Goal: Check status: Check status

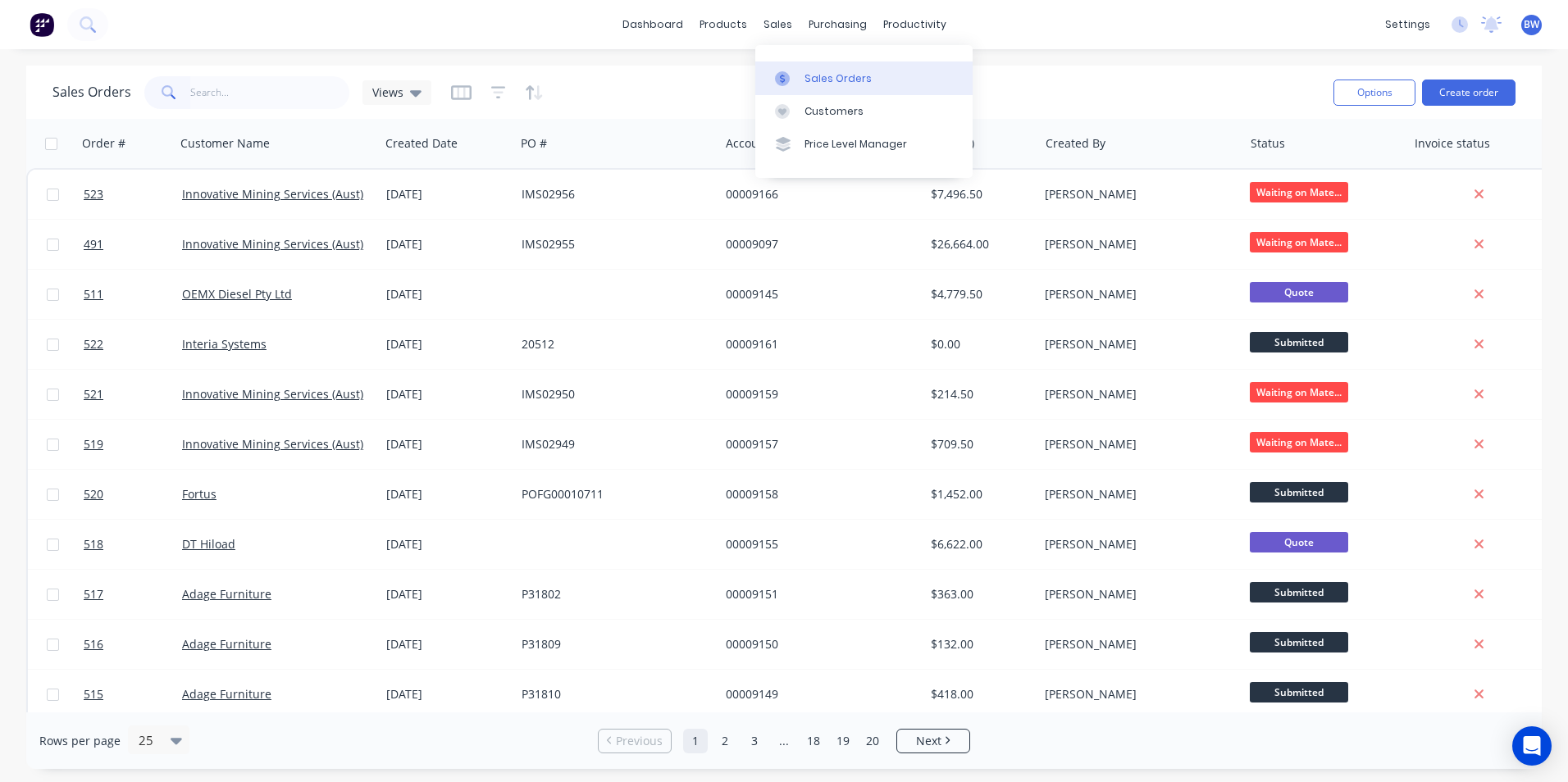
click at [782, 80] on icon at bounding box center [782, 77] width 5 height 9
click at [412, 89] on icon at bounding box center [416, 93] width 12 height 18
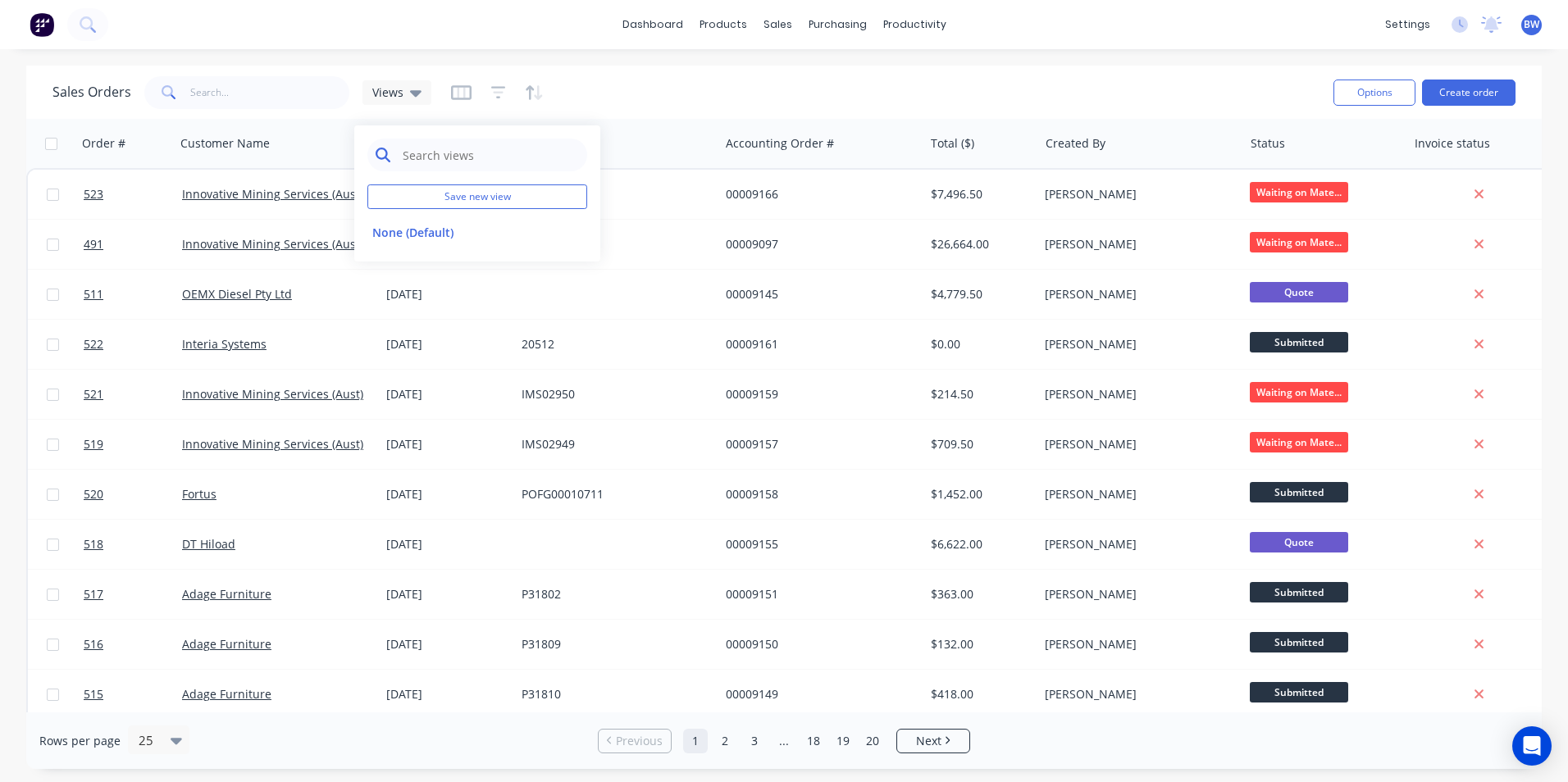
click at [449, 155] on input "text" at bounding box center [490, 155] width 178 height 33
type input "s"
click at [502, 99] on icon "button" at bounding box center [498, 92] width 15 height 16
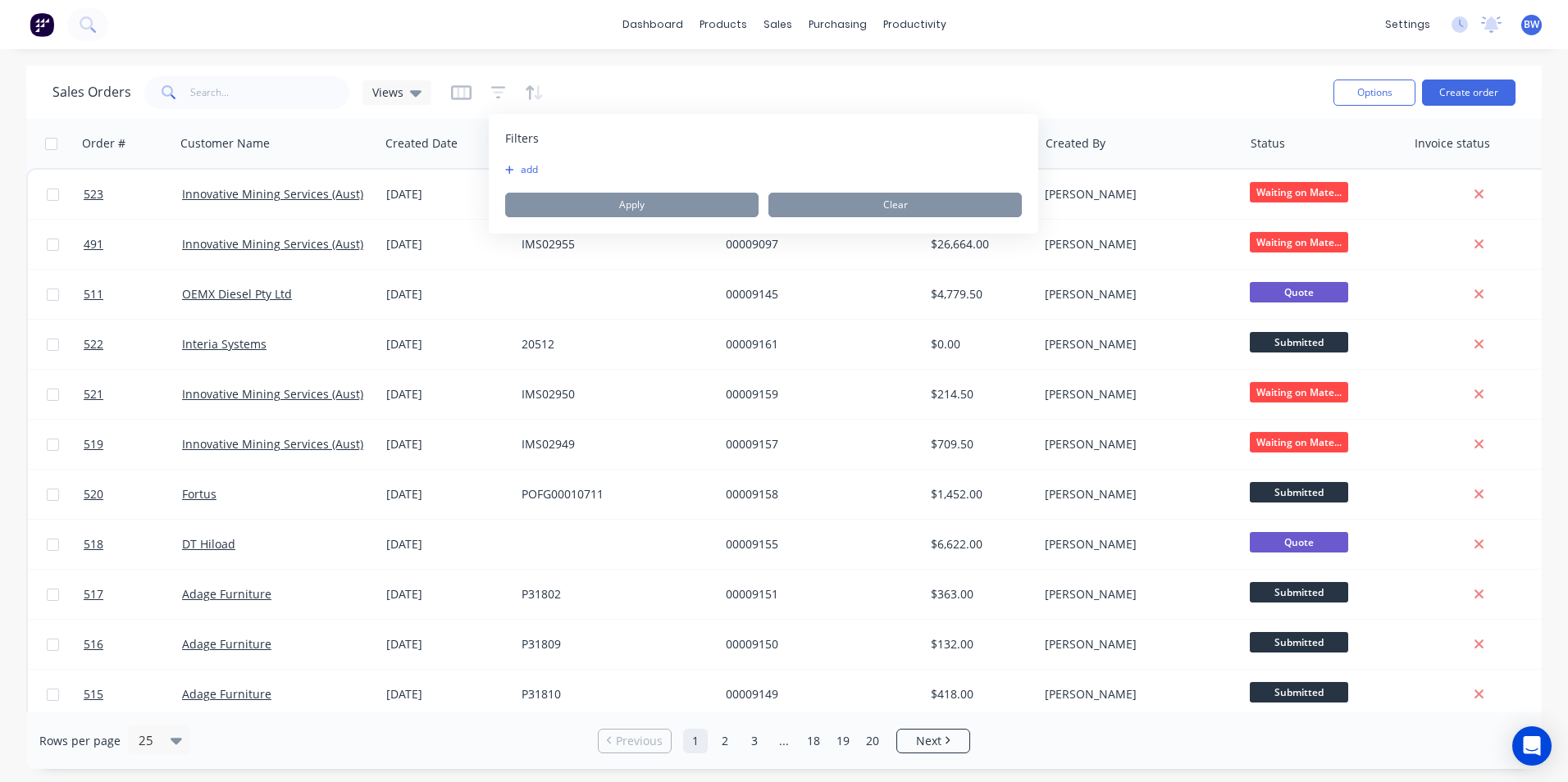
click at [533, 167] on button "add" at bounding box center [526, 170] width 41 height 14
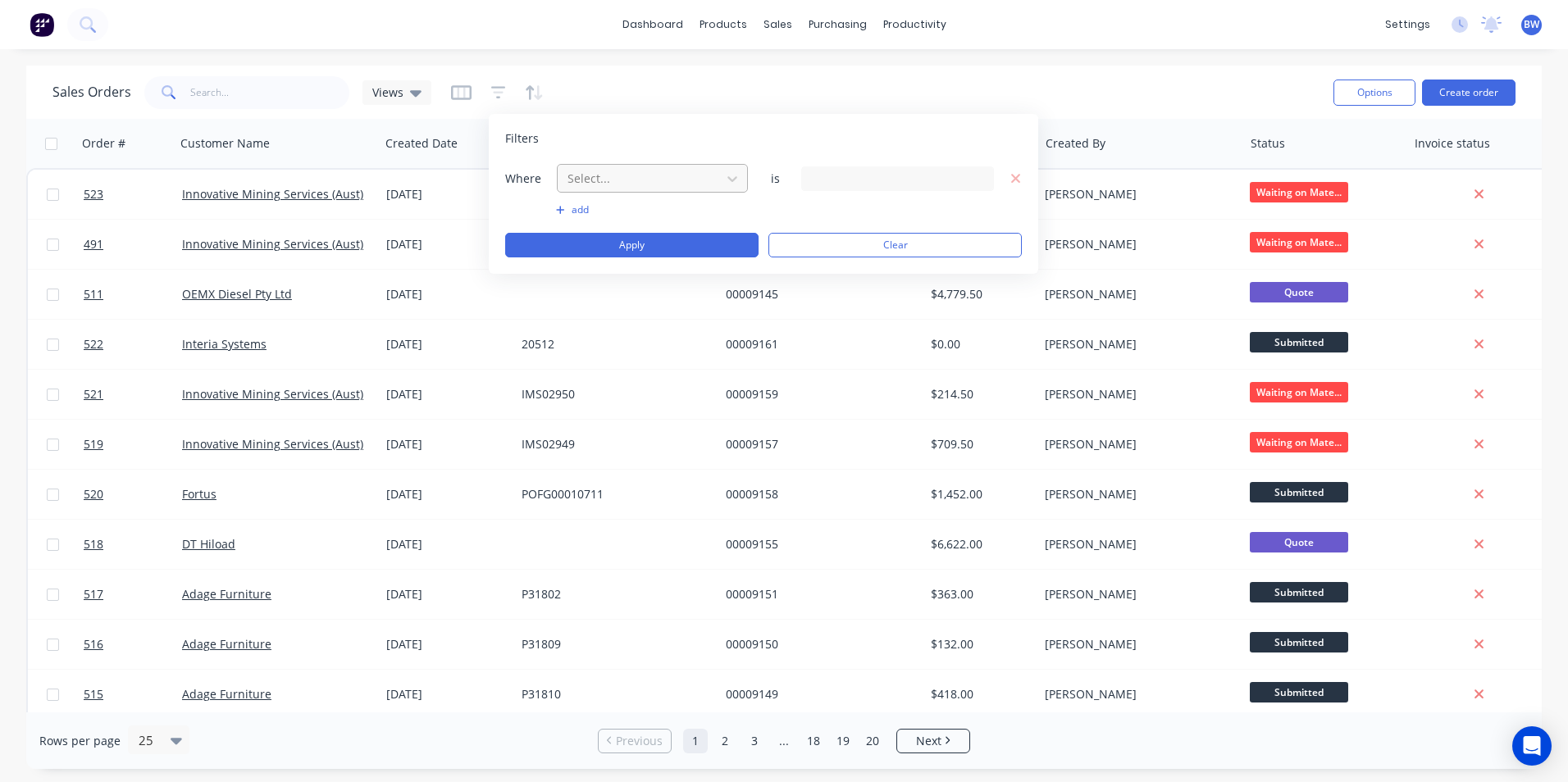
click at [706, 176] on div at bounding box center [639, 178] width 147 height 20
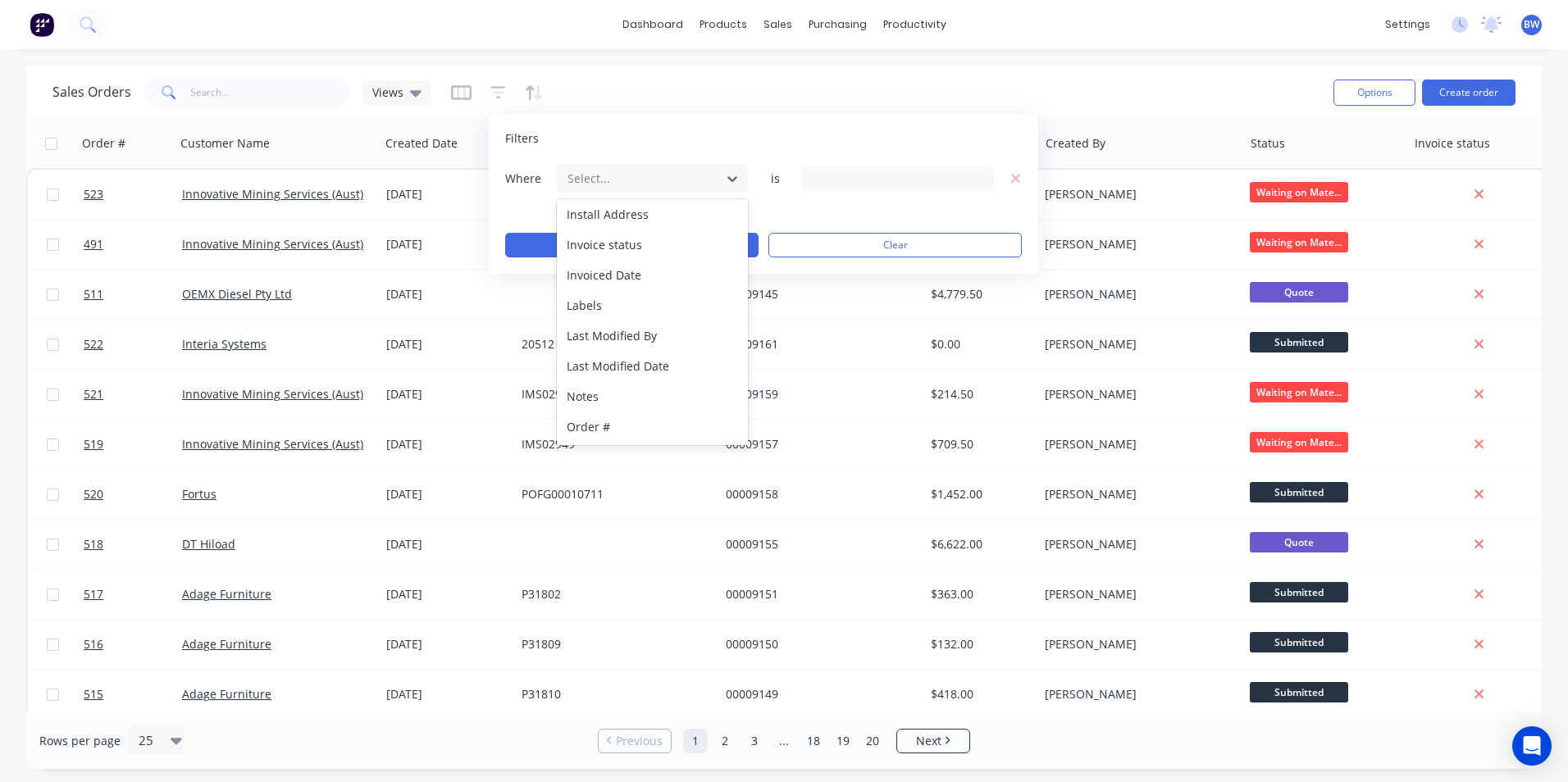
scroll to position [398, 0]
click at [628, 428] on div "Status" at bounding box center [653, 426] width 191 height 30
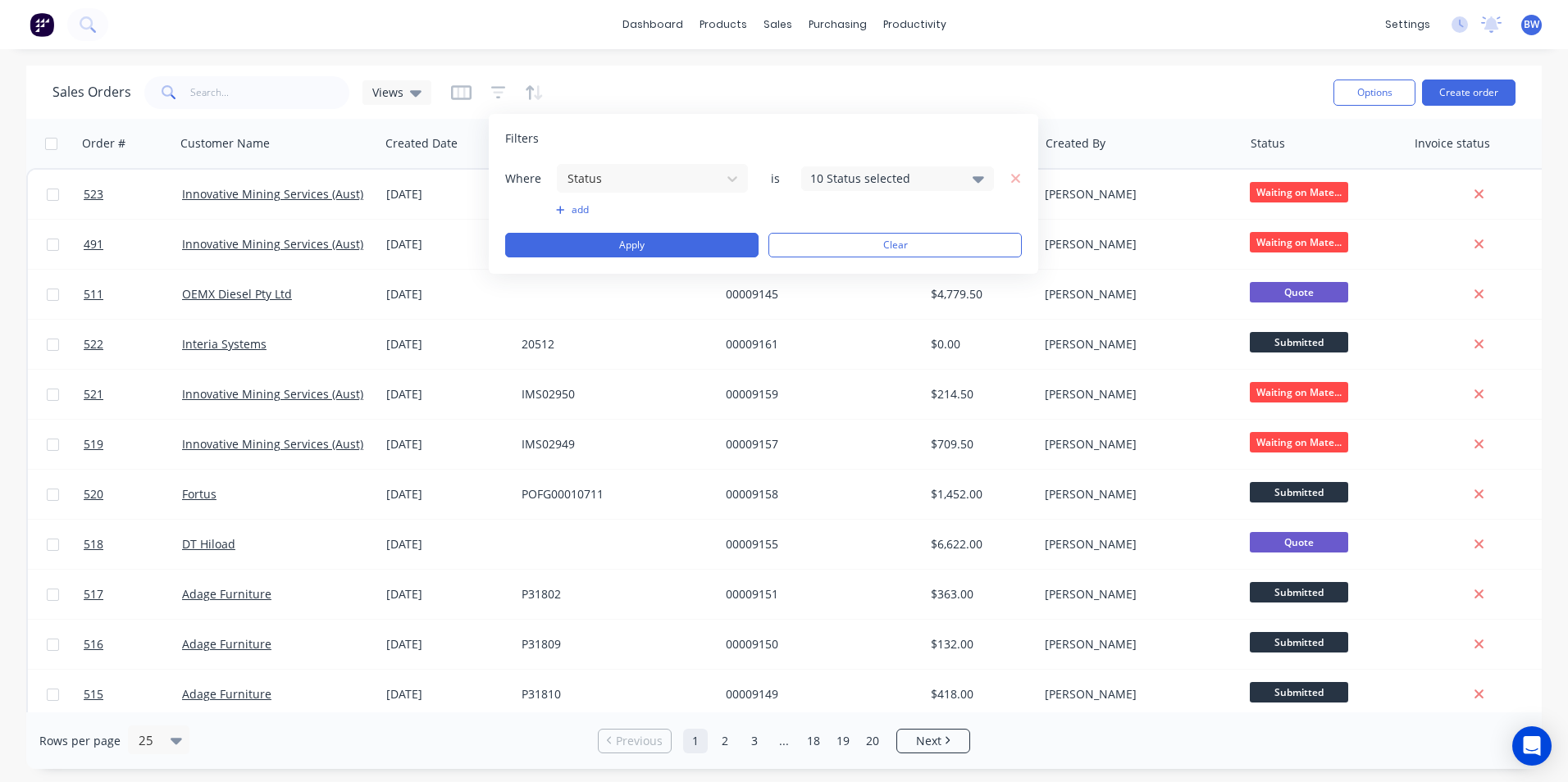
click at [856, 184] on div "10 Status selected" at bounding box center [885, 179] width 149 height 17
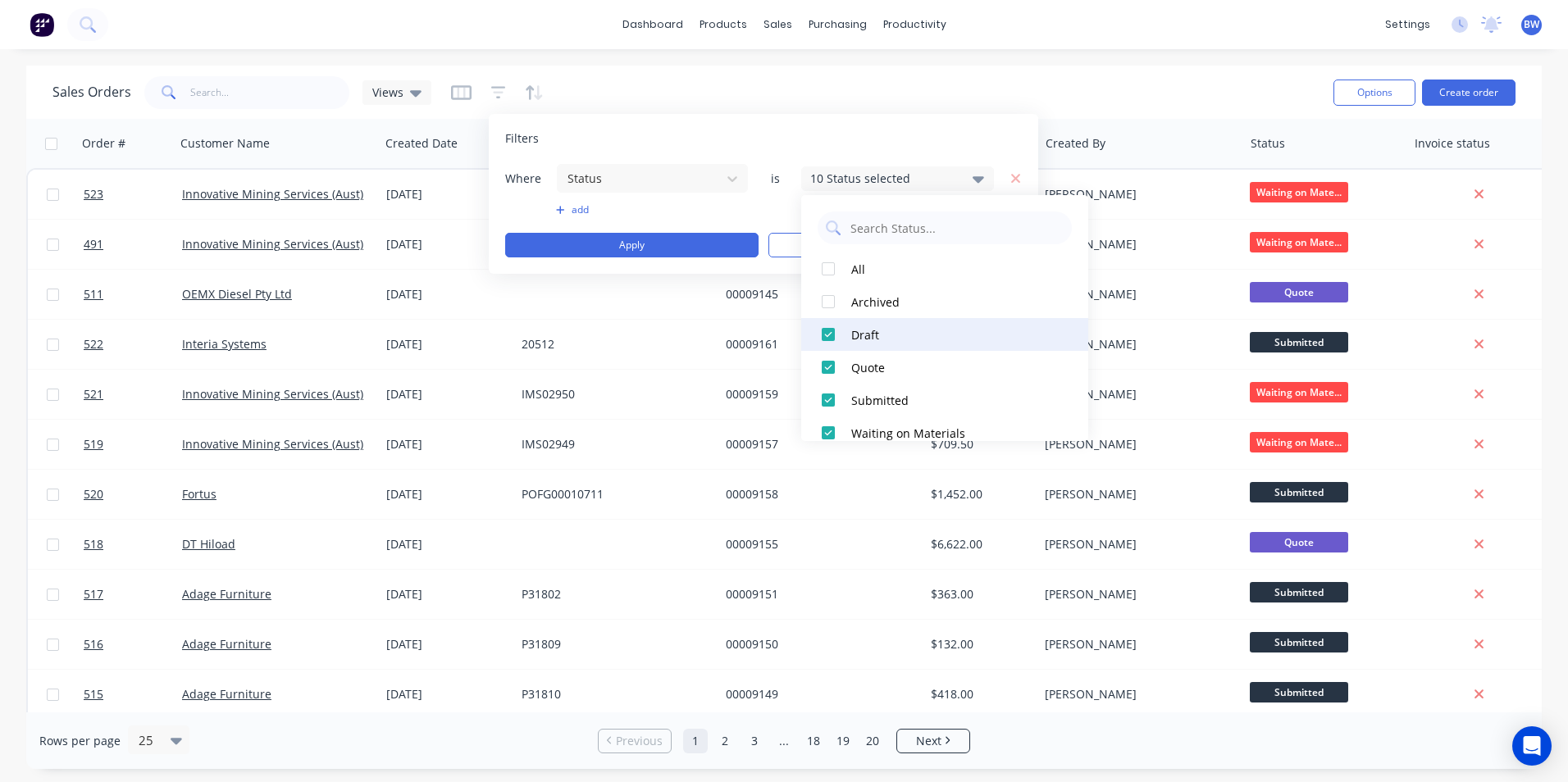
click at [829, 333] on div at bounding box center [828, 334] width 33 height 33
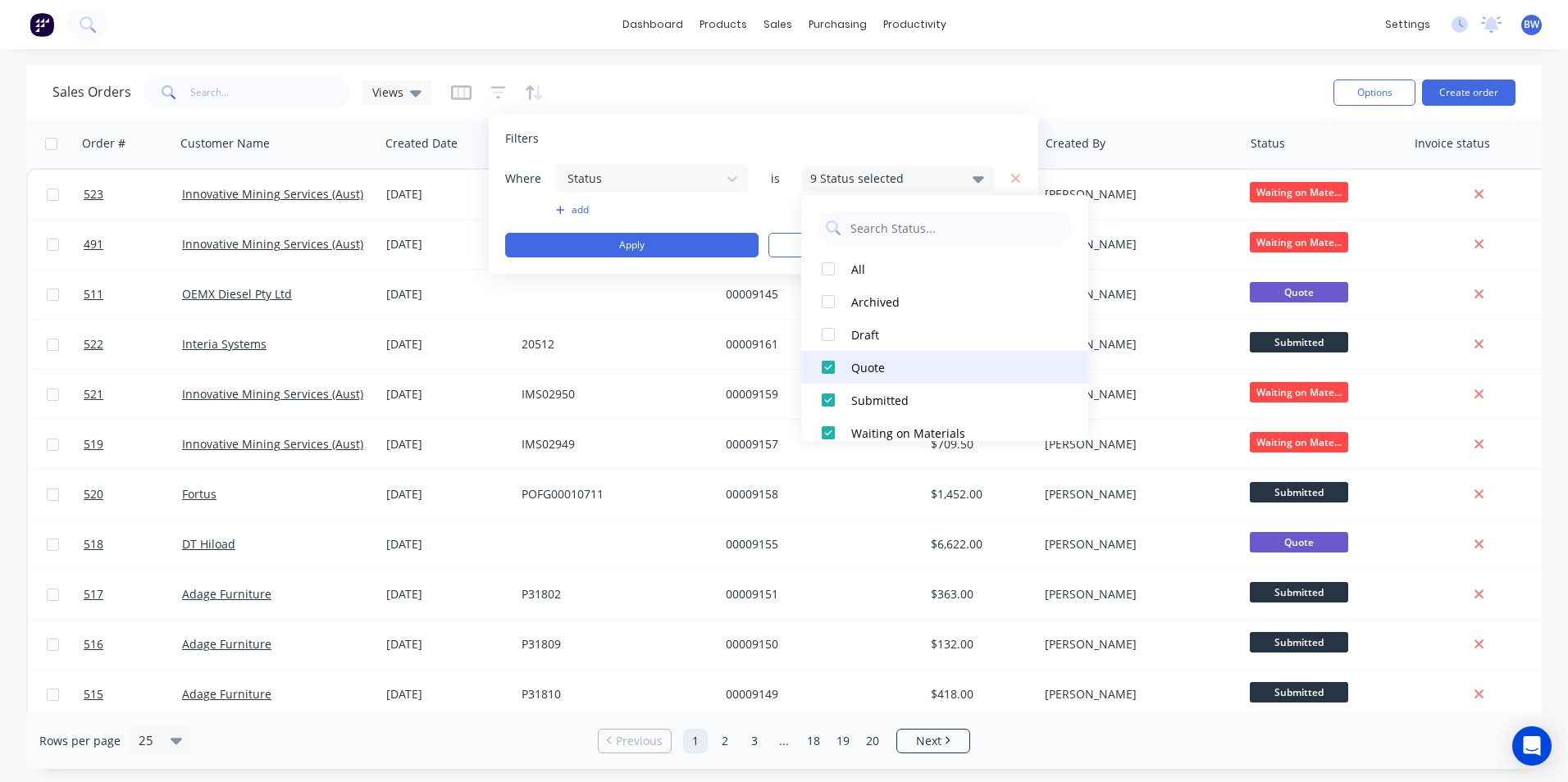
scroll to position [82, 0]
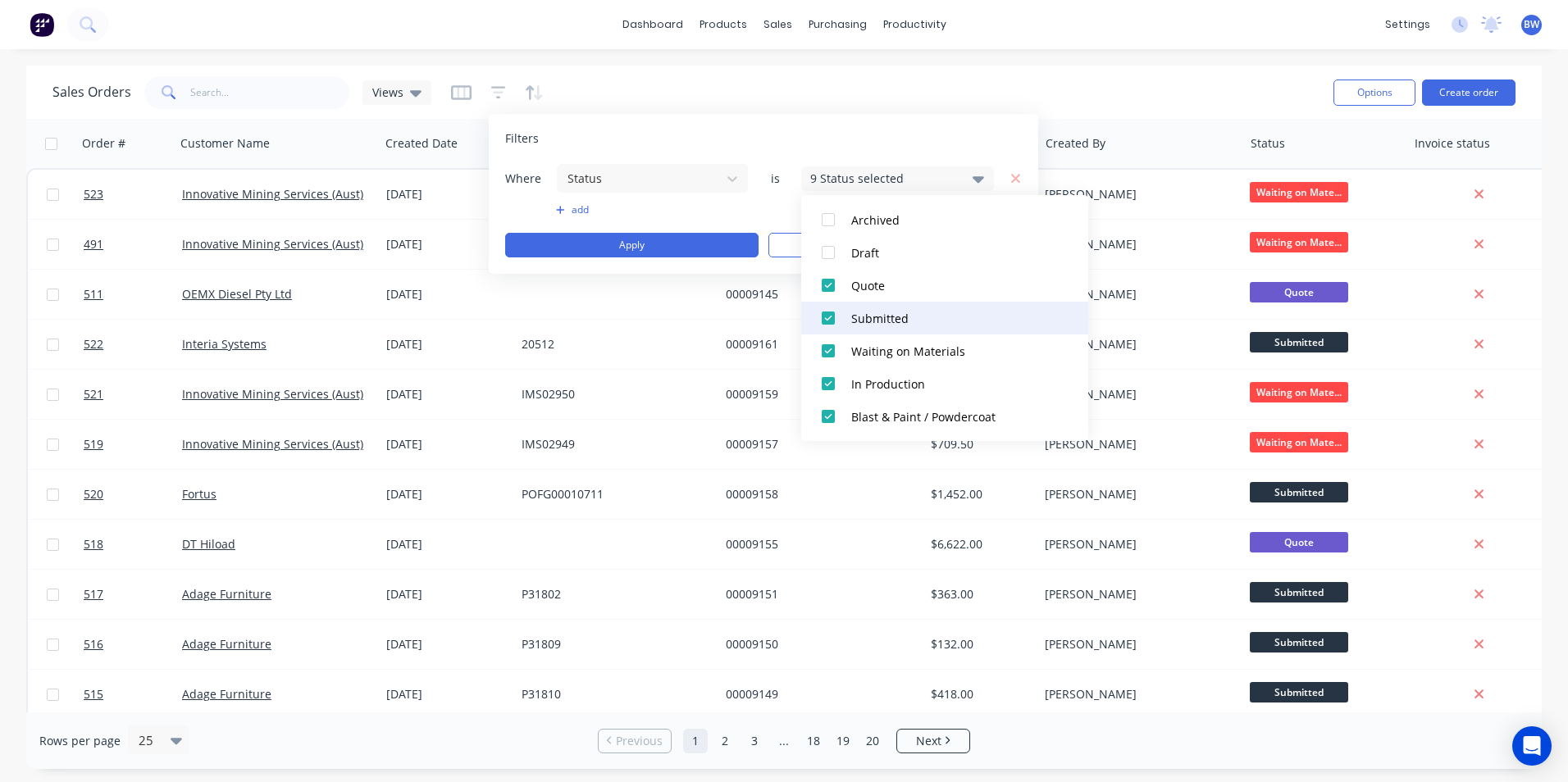
click at [853, 321] on div "Submitted" at bounding box center [950, 319] width 197 height 17
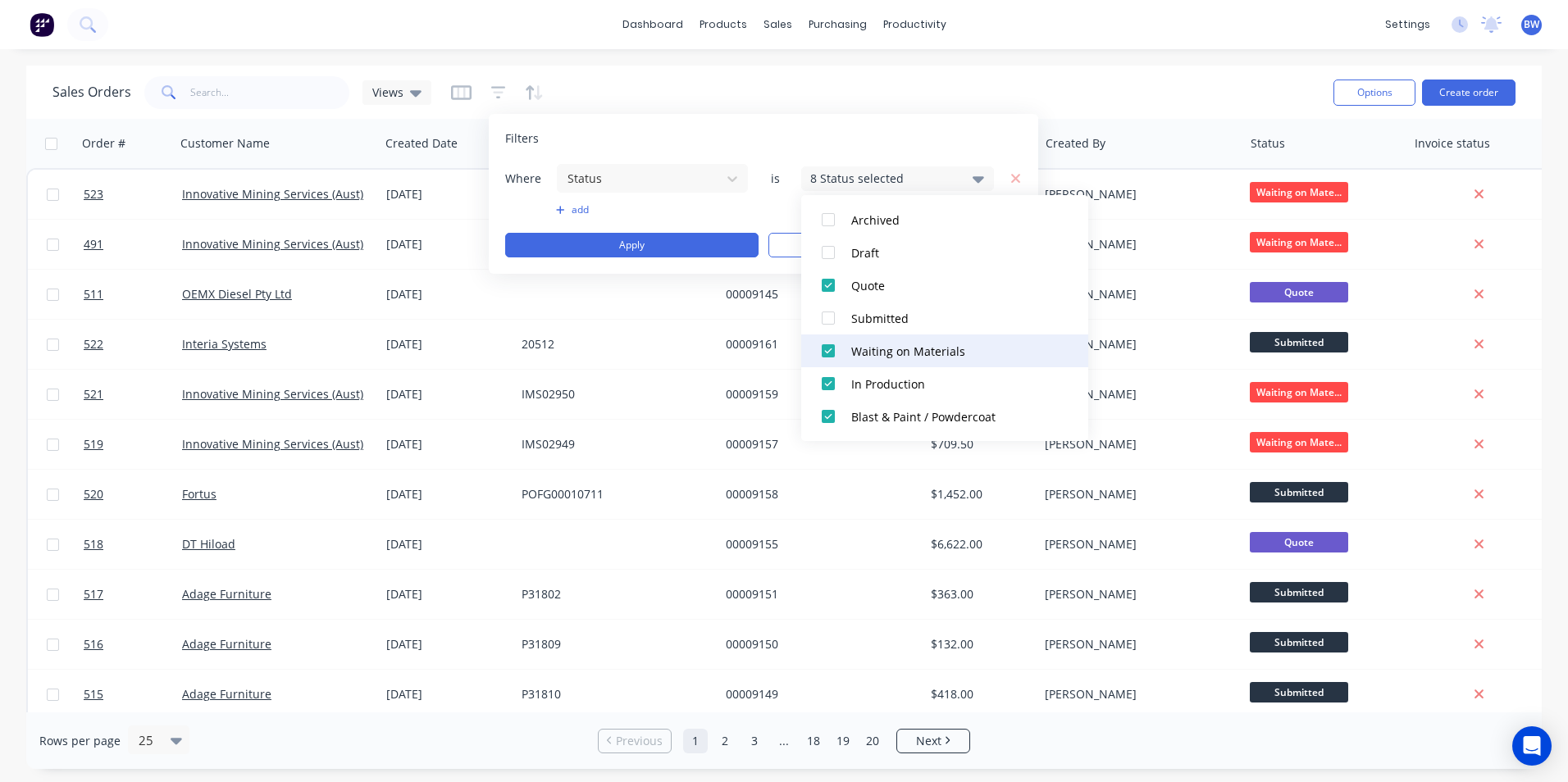
click at [853, 344] on div "Waiting on Materials" at bounding box center [950, 352] width 197 height 17
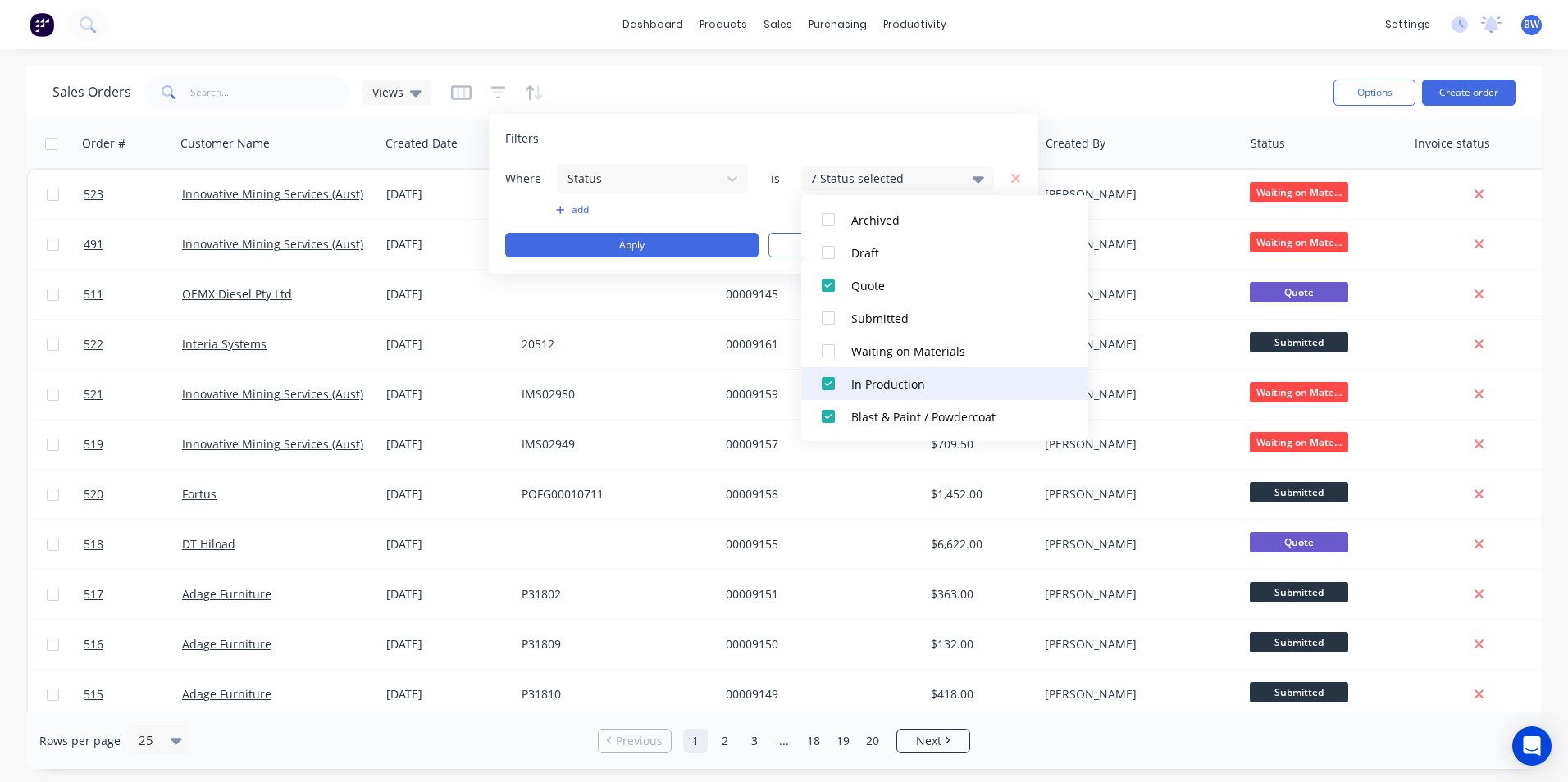
click at [853, 367] on div "All Archived Draft Quote Submitted Waiting on Materials In Production Blast & P…" at bounding box center [944, 318] width 287 height 246
click at [854, 376] on div "In Production" at bounding box center [950, 385] width 197 height 17
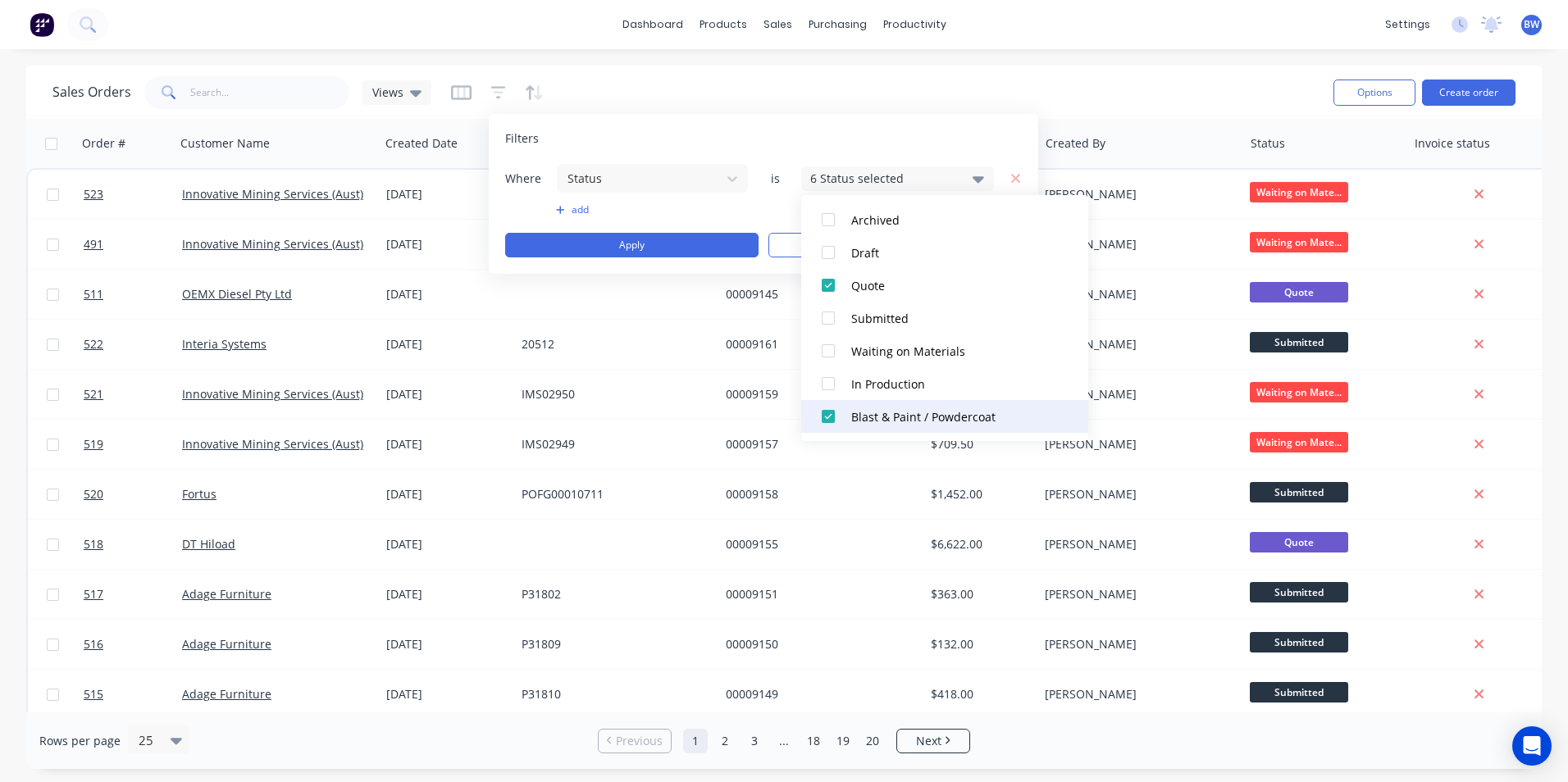
scroll to position [164, 0]
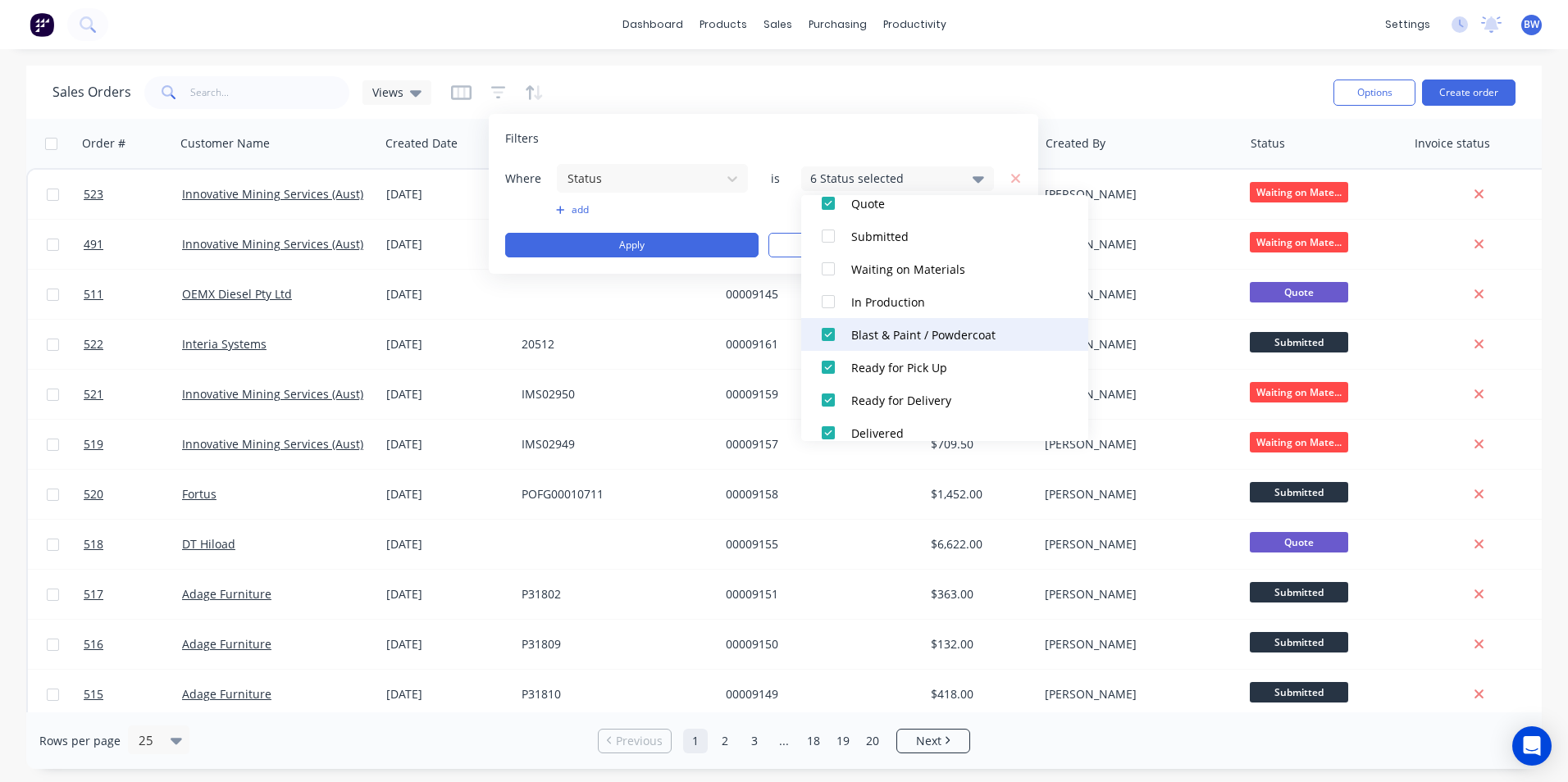
click at [859, 336] on div "Blast & Paint / Powdercoat" at bounding box center [950, 335] width 197 height 17
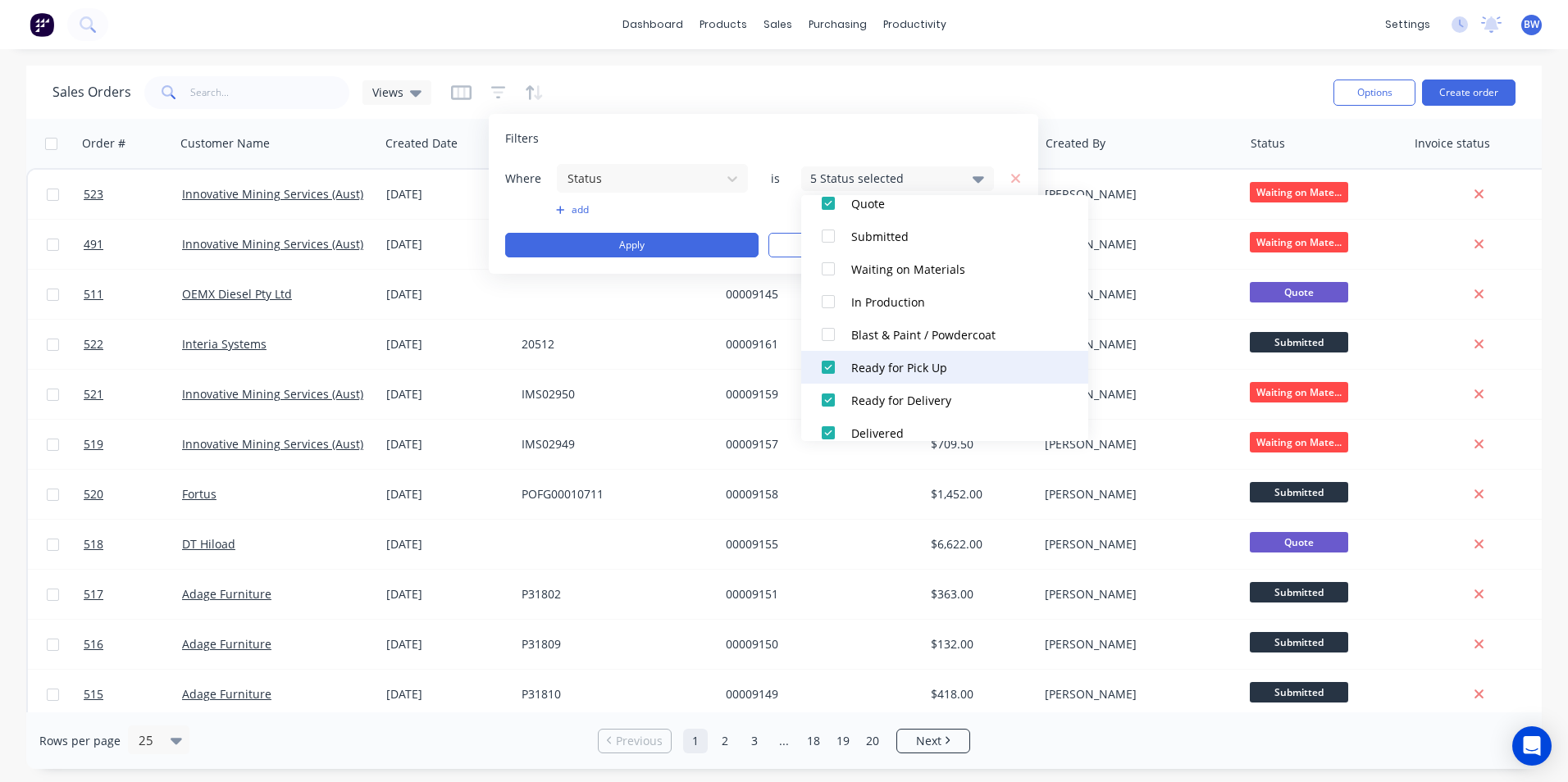
click at [858, 360] on div "Ready for Pick Up" at bounding box center [950, 368] width 197 height 17
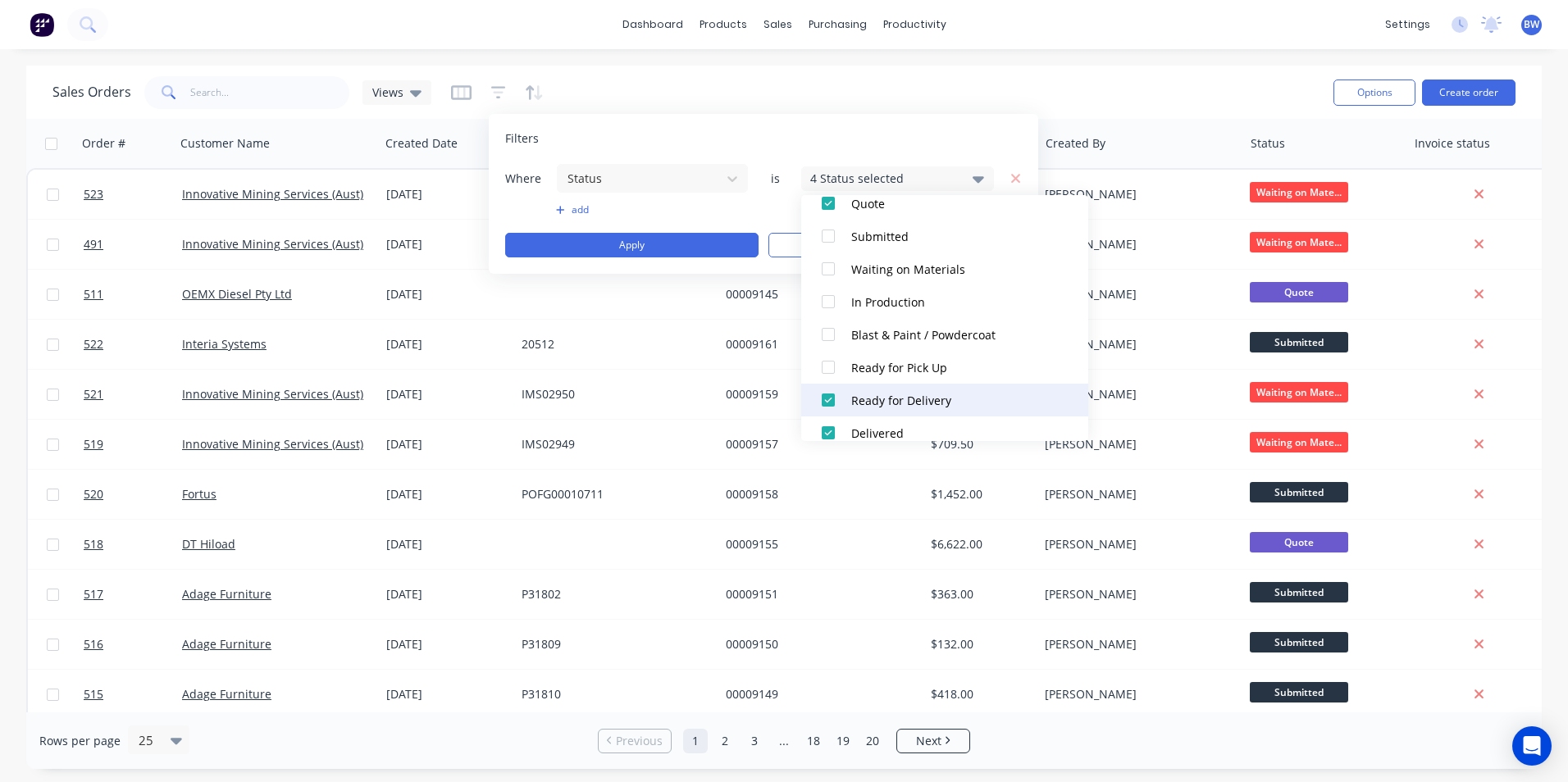
click at [858, 387] on button "Ready for Delivery" at bounding box center [944, 400] width 287 height 33
click at [857, 425] on div "Delivered" at bounding box center [950, 434] width 197 height 17
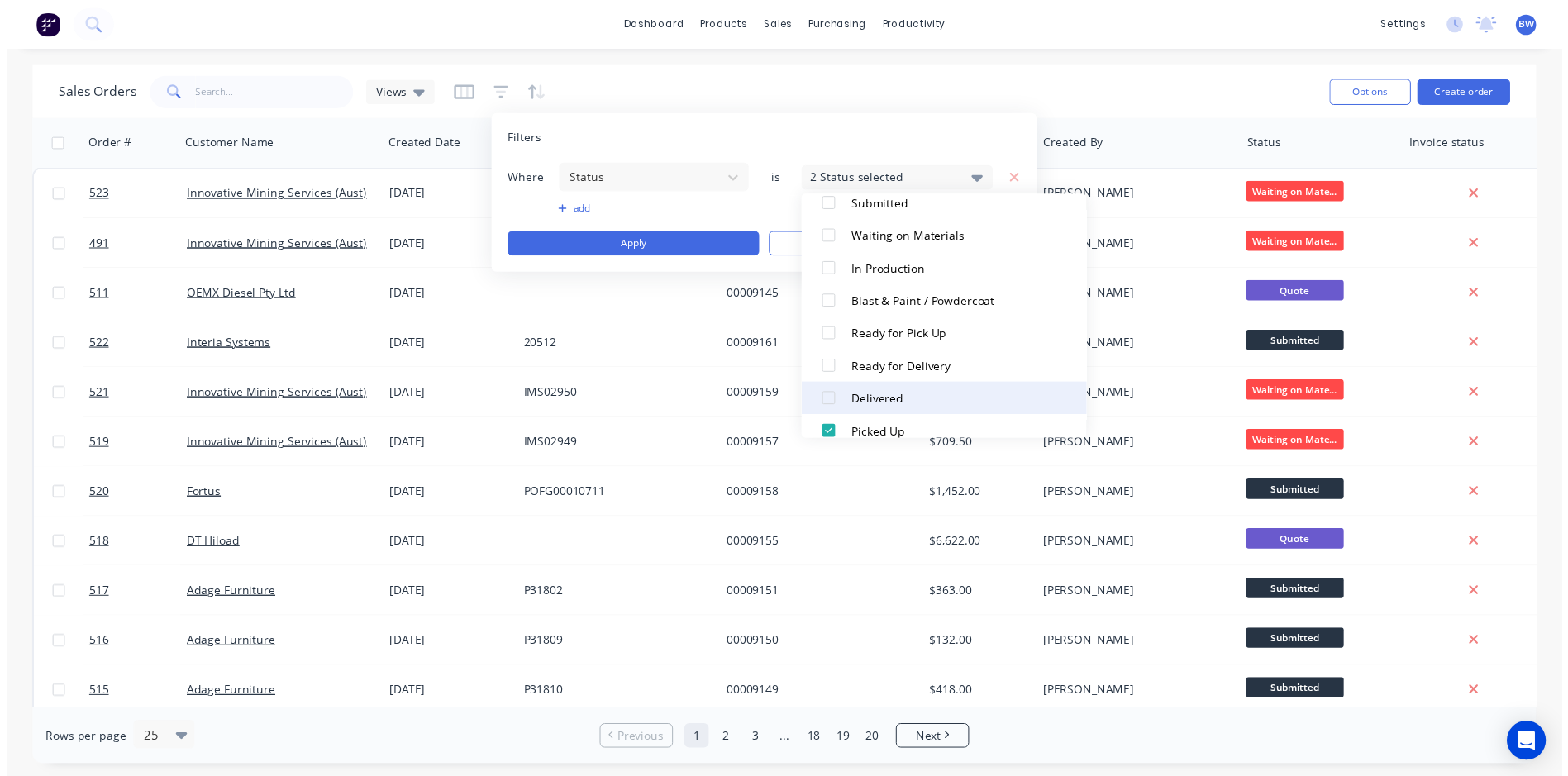
scroll to position [215, 0]
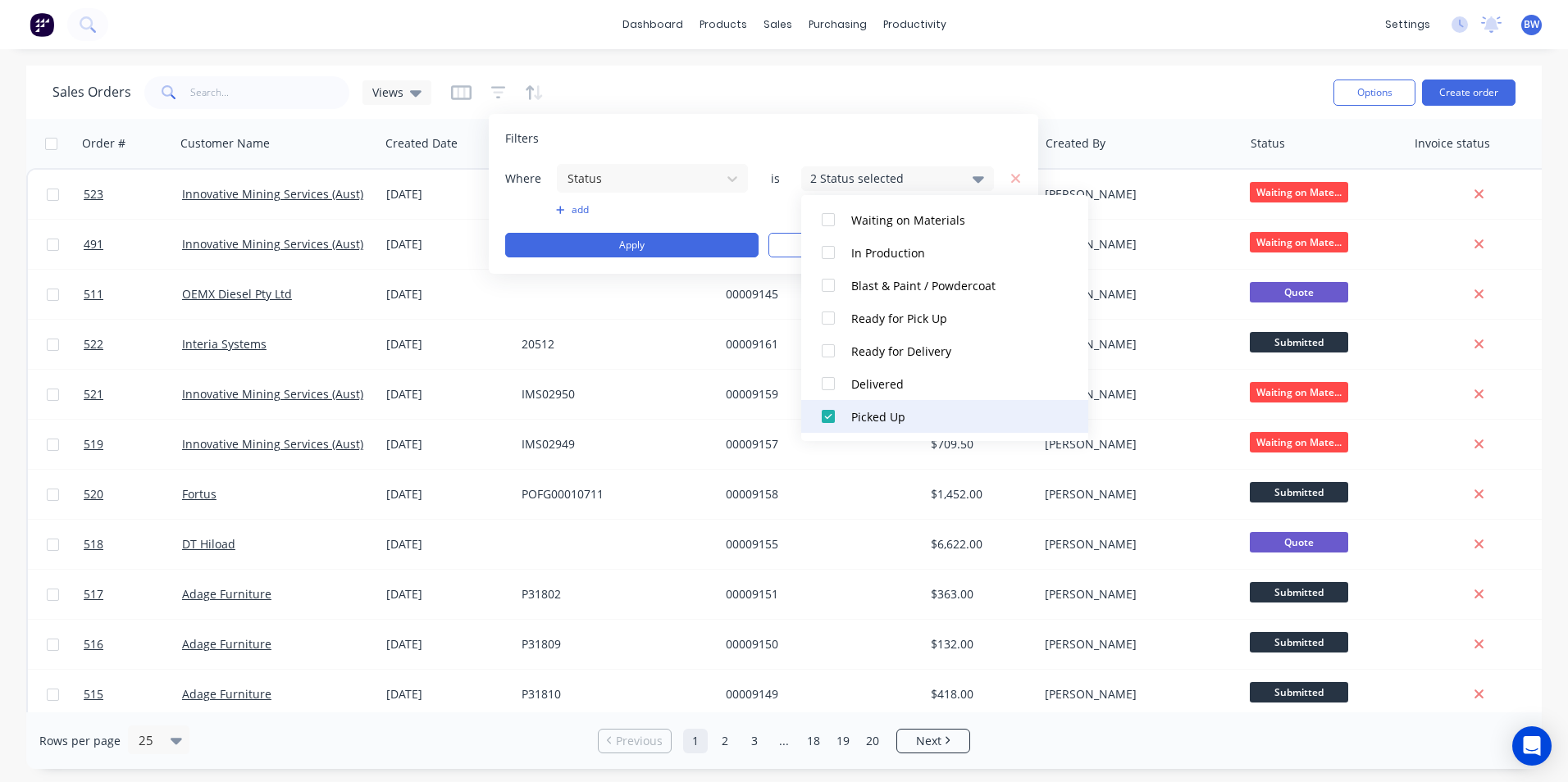
click at [857, 409] on div "Picked Up" at bounding box center [950, 418] width 197 height 17
click at [905, 176] on div "1 Status selected" at bounding box center [885, 179] width 149 height 17
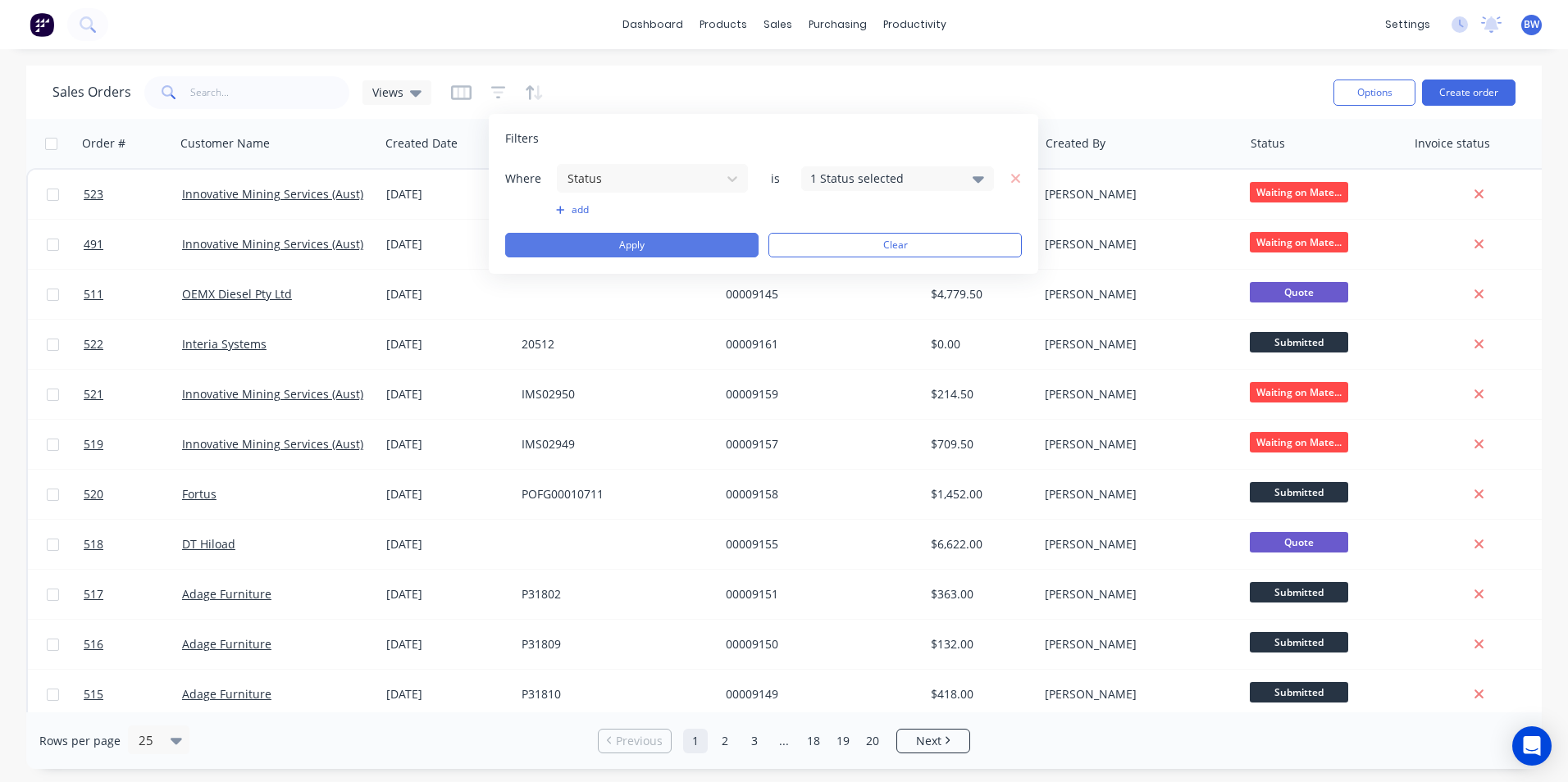
click at [695, 235] on button "Apply" at bounding box center [632, 245] width 253 height 24
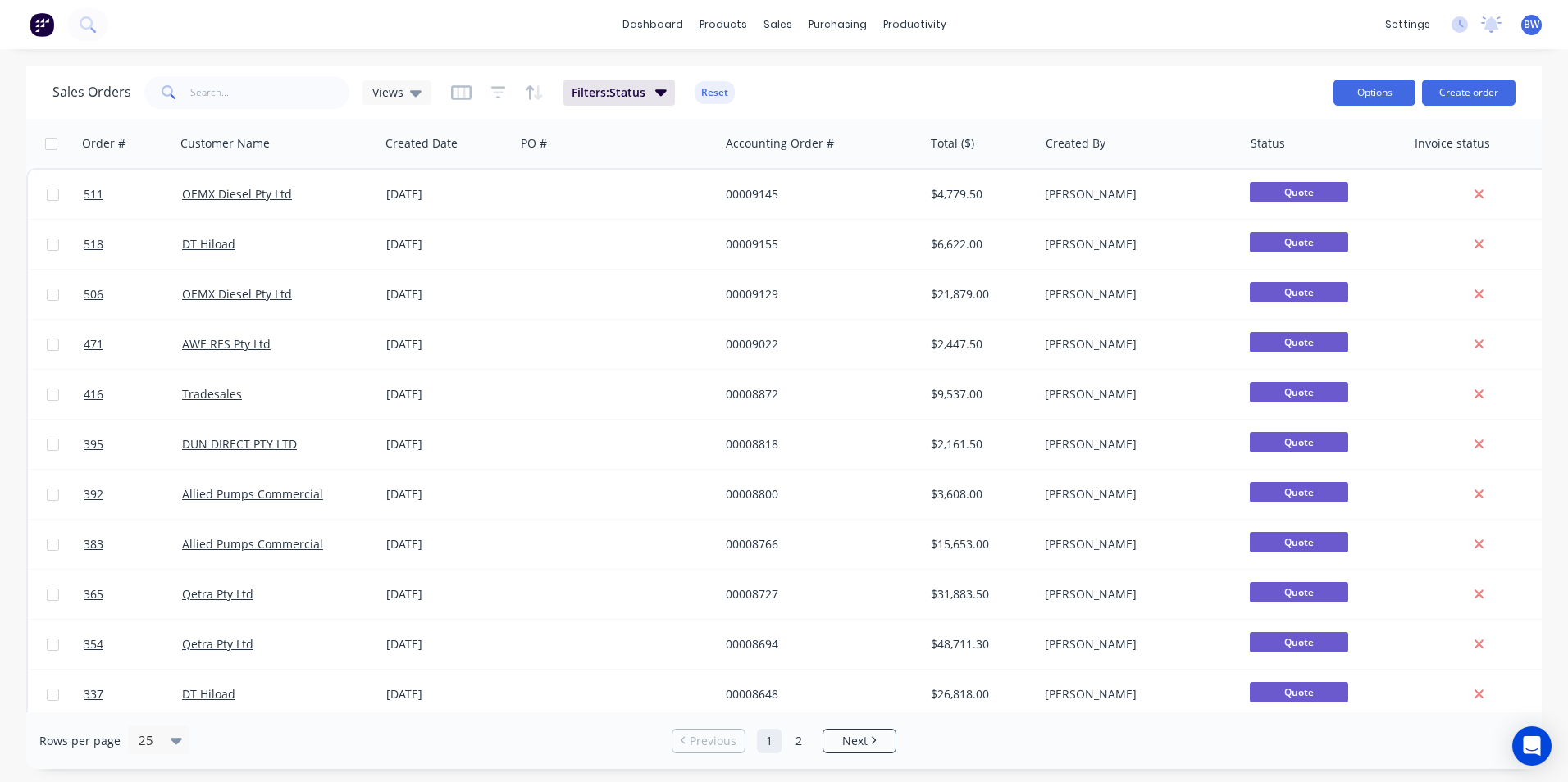
click at [1362, 86] on button "Options" at bounding box center [1375, 92] width 82 height 26
click at [727, 91] on button "Reset" at bounding box center [715, 93] width 41 height 23
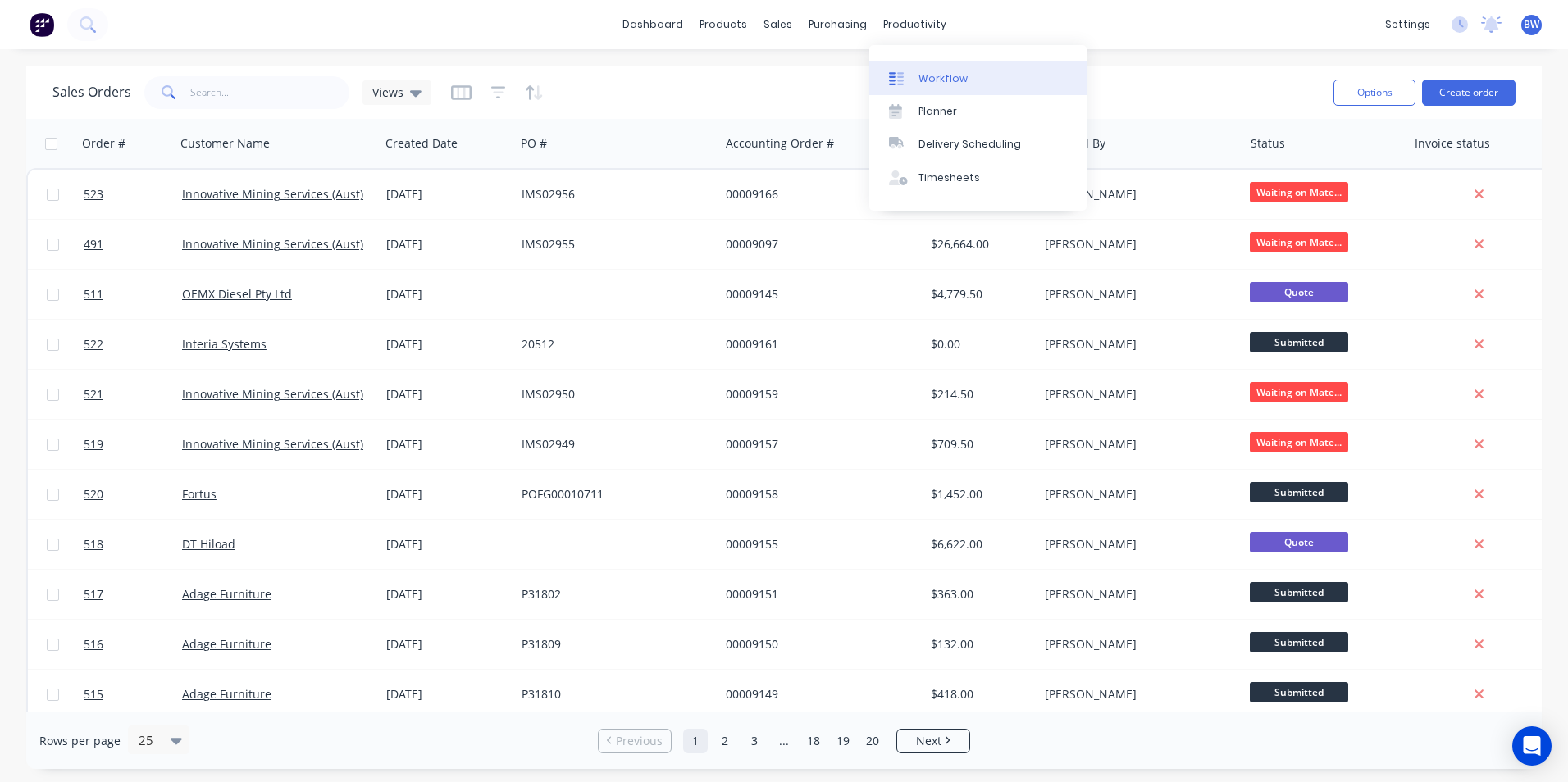
click at [915, 65] on link "Workflow" at bounding box center [977, 78] width 218 height 33
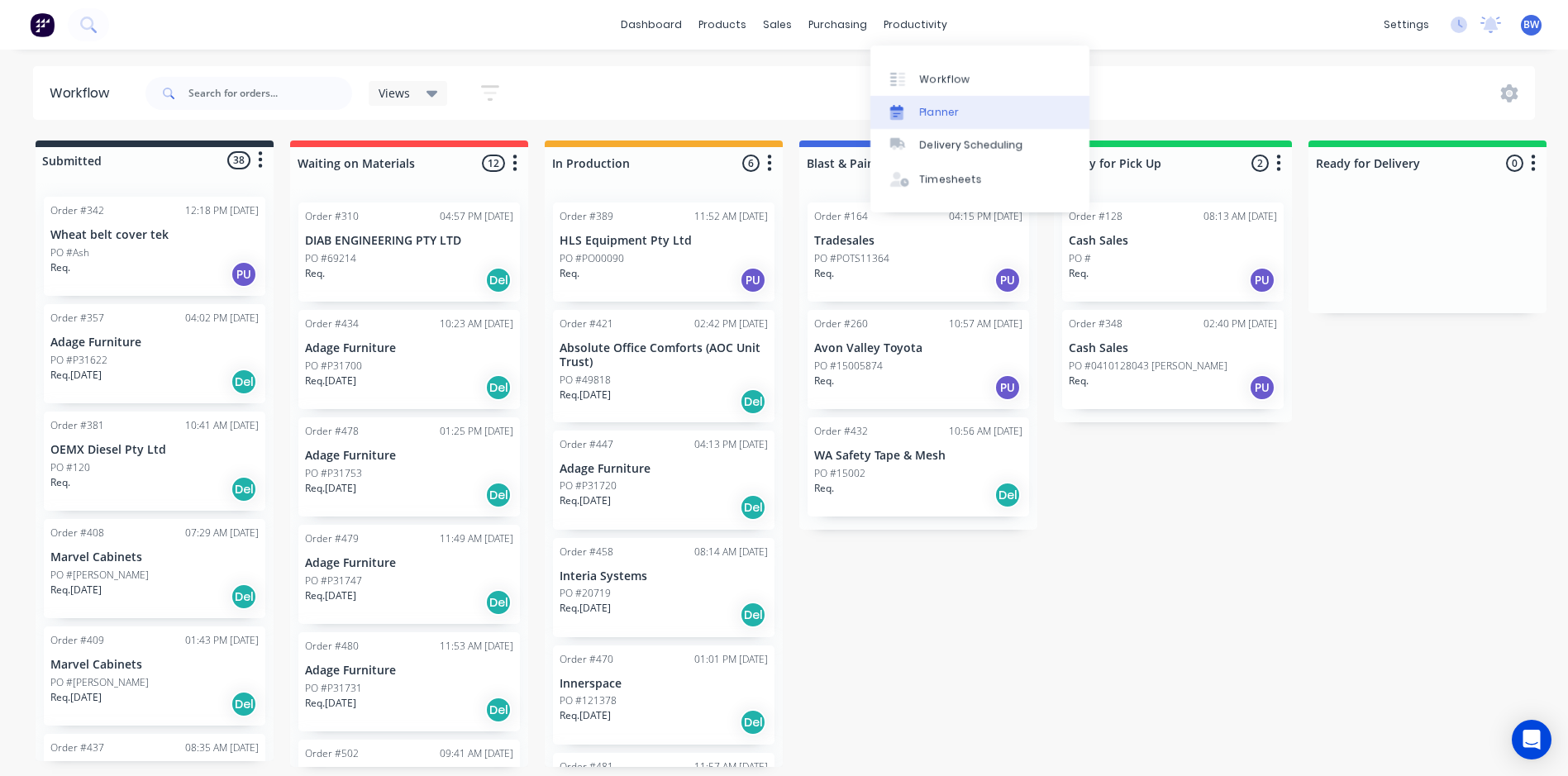
click at [919, 121] on link "Planner" at bounding box center [979, 112] width 219 height 33
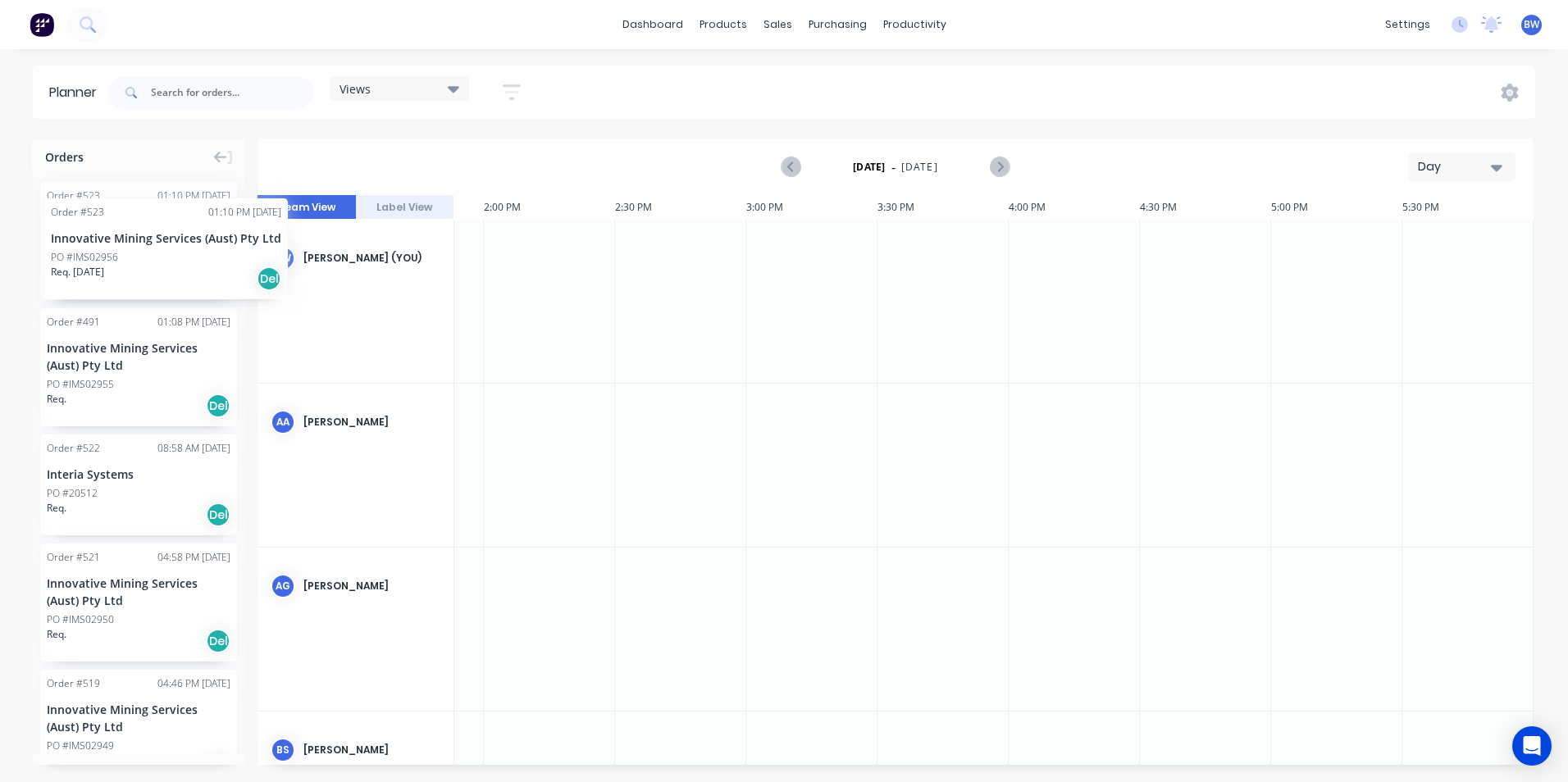
drag, startPoint x: 134, startPoint y: 244, endPoint x: 44, endPoint y: 187, distance: 106.5
click at [1486, 168] on div "Day" at bounding box center [1456, 167] width 75 height 17
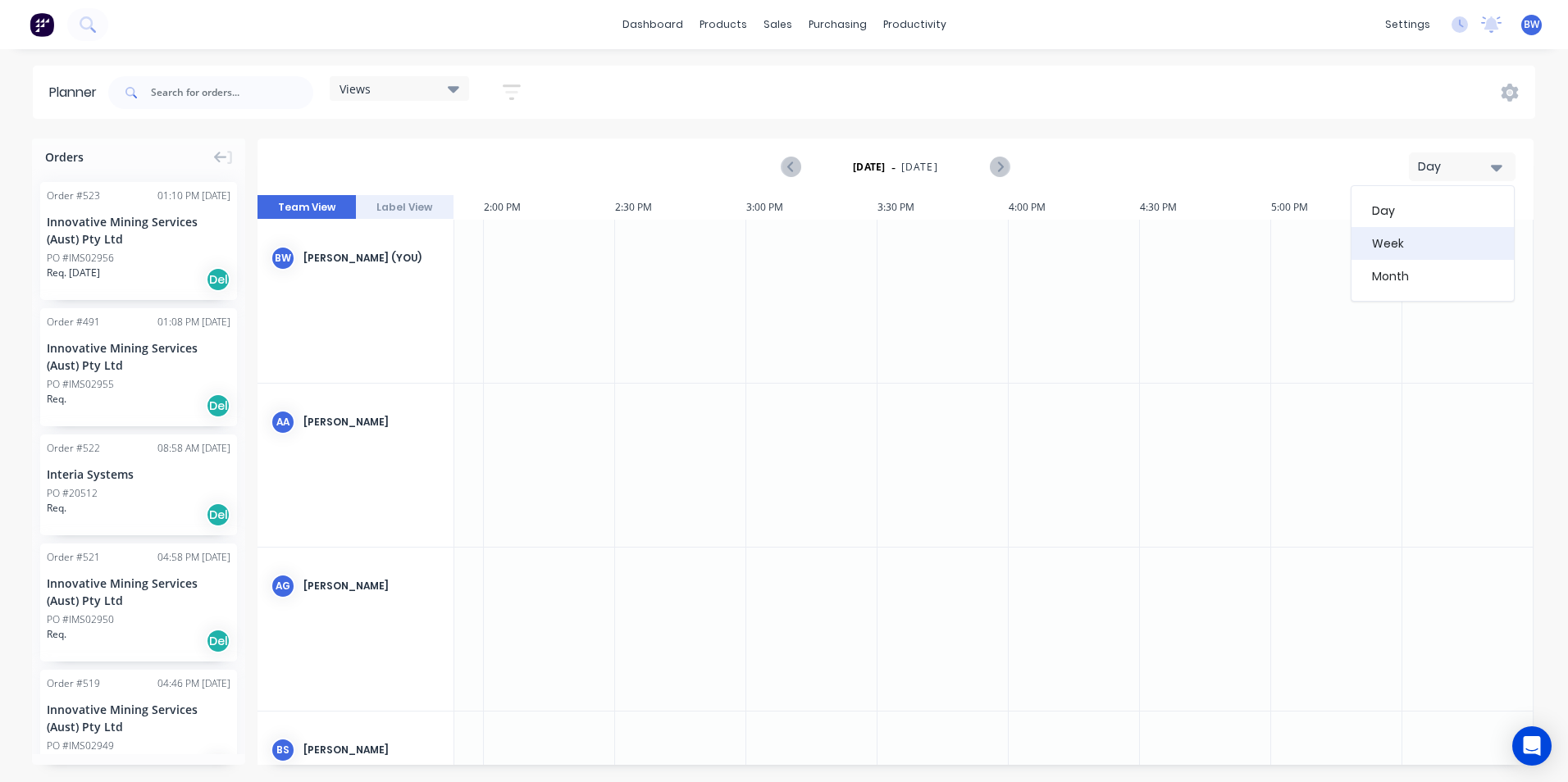
click at [1428, 244] on div "Week" at bounding box center [1433, 244] width 162 height 33
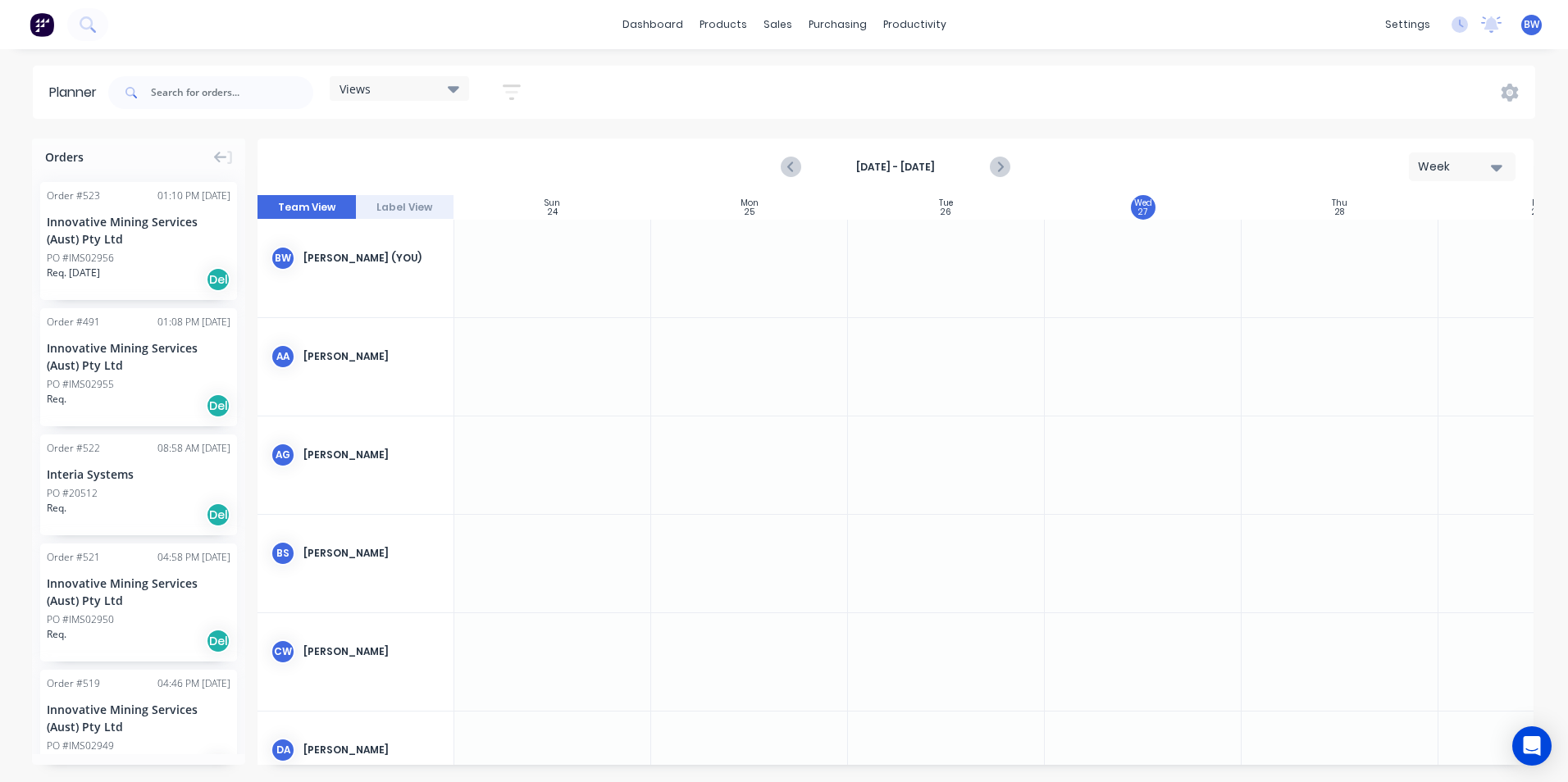
scroll to position [0, 1]
click at [1000, 169] on icon "Next page" at bounding box center [1000, 167] width 8 height 14
click at [793, 165] on icon "Previous page" at bounding box center [792, 167] width 19 height 19
click at [1509, 96] on icon at bounding box center [1511, 93] width 17 height 18
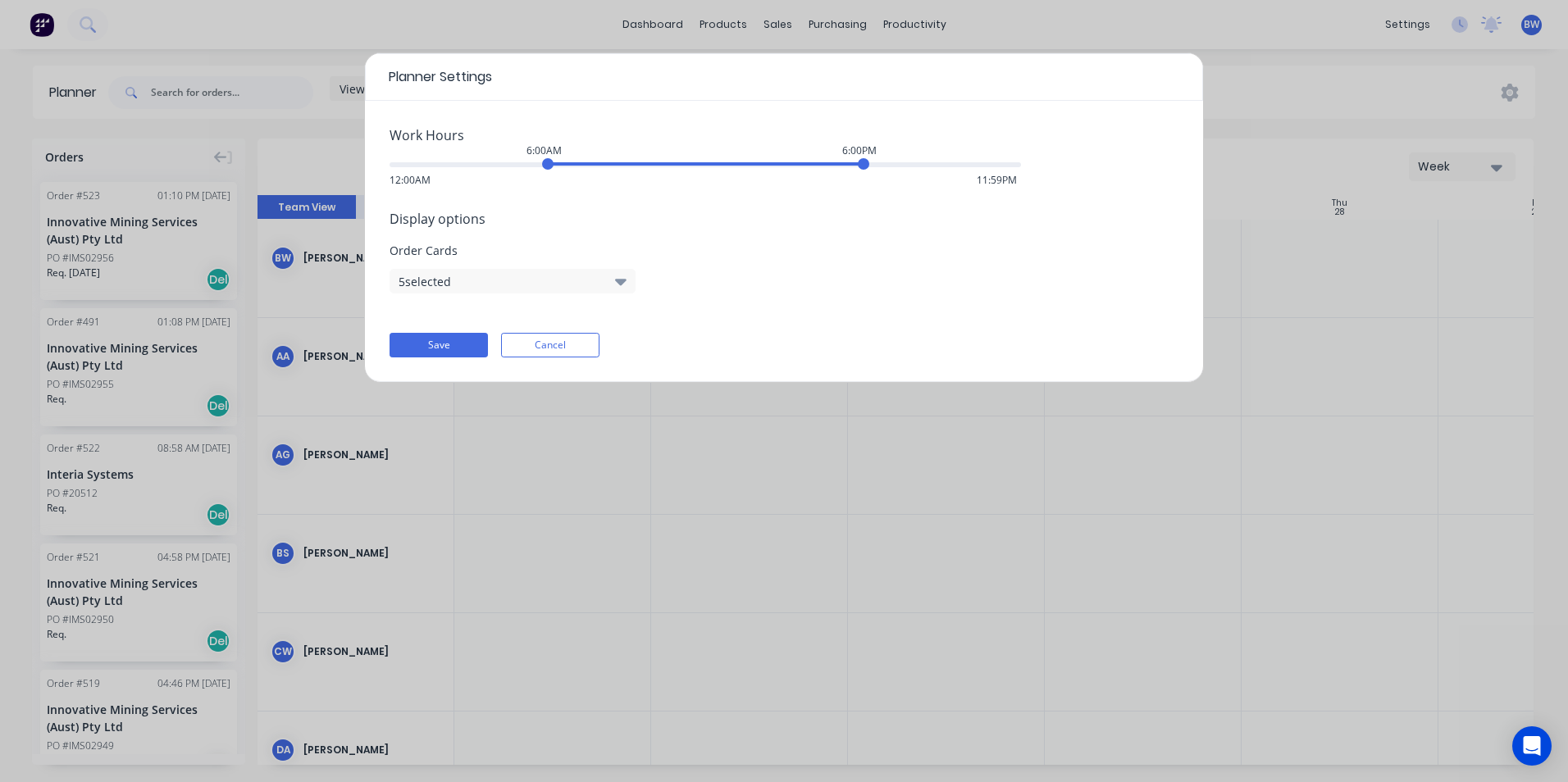
click at [615, 278] on icon "button" at bounding box center [621, 281] width 12 height 18
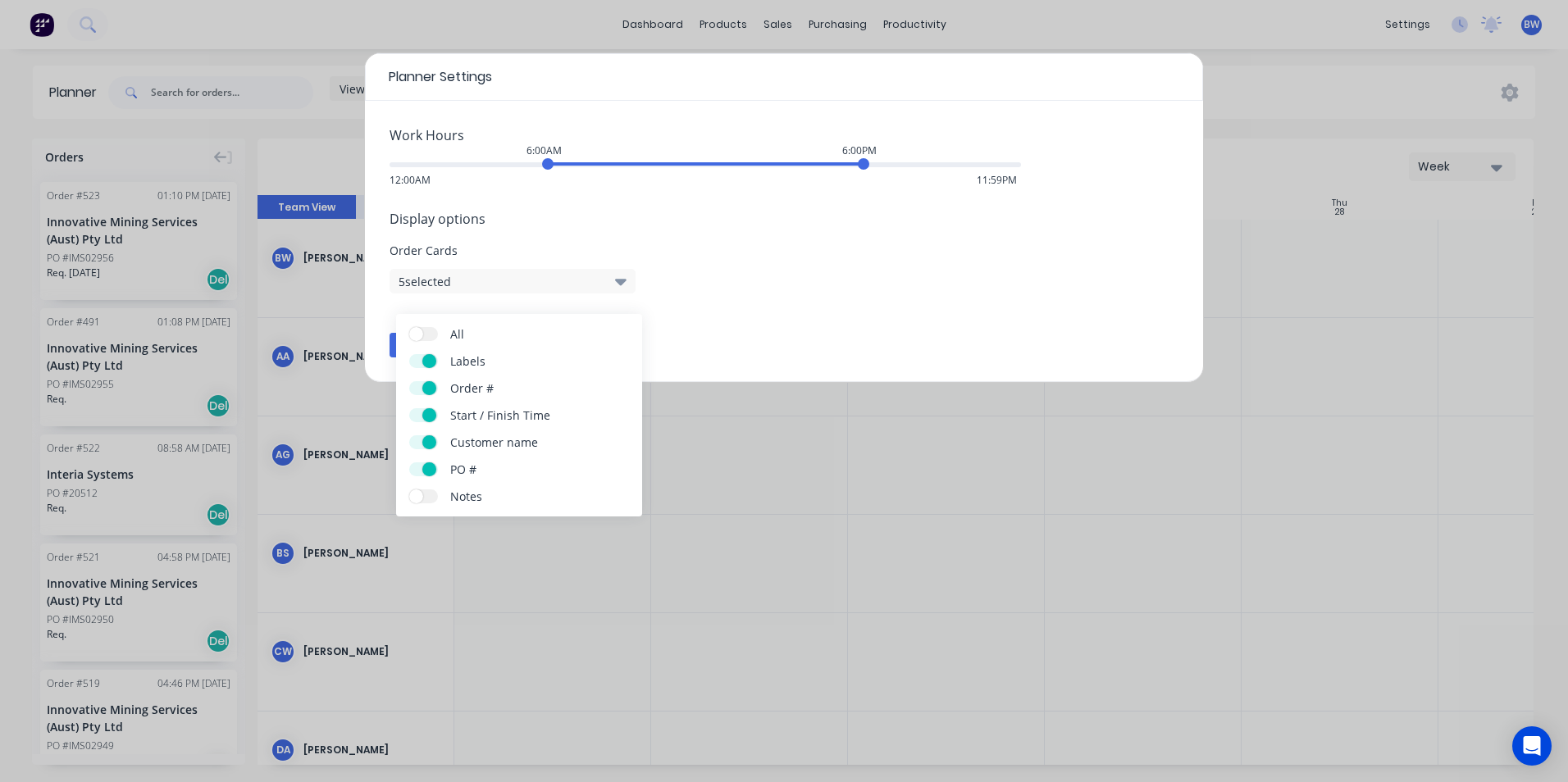
click at [615, 278] on icon "button" at bounding box center [621, 281] width 12 height 18
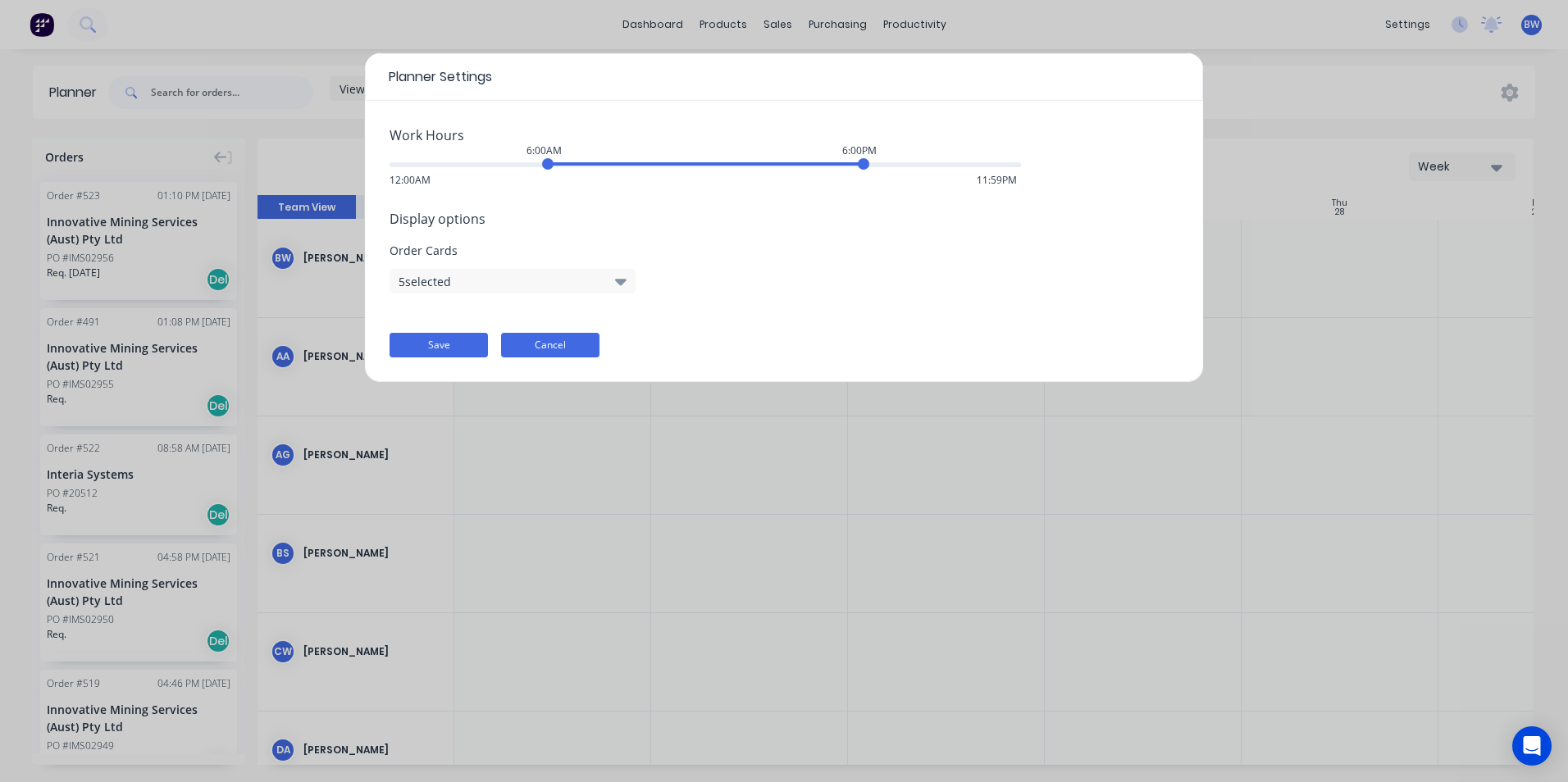
click at [594, 347] on button "Cancel" at bounding box center [550, 344] width 99 height 24
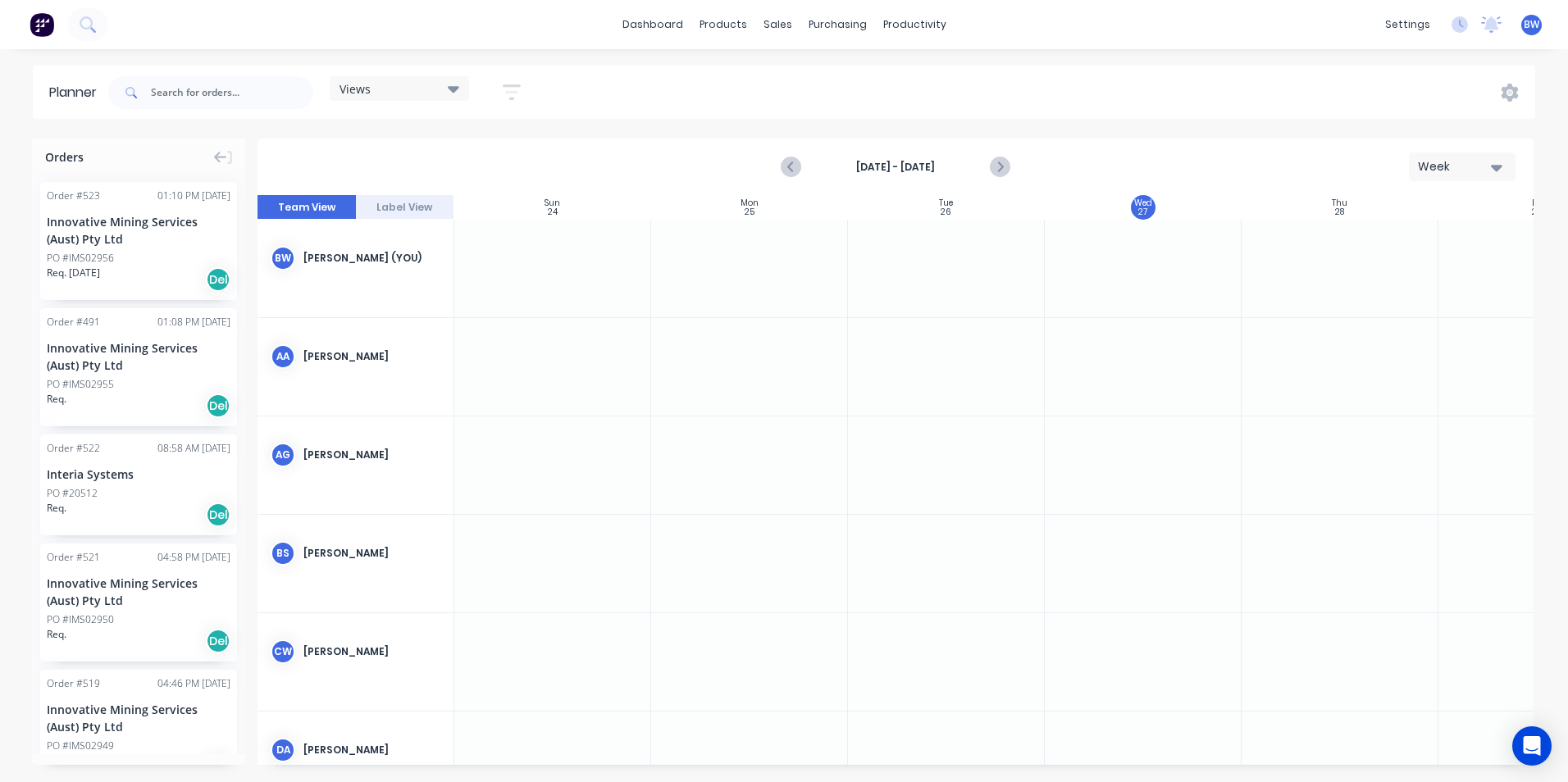
click at [1493, 165] on icon "button" at bounding box center [1496, 168] width 12 height 7
click at [445, 81] on div "Views" at bounding box center [399, 88] width 120 height 14
click at [509, 94] on icon "button" at bounding box center [512, 92] width 14 height 3
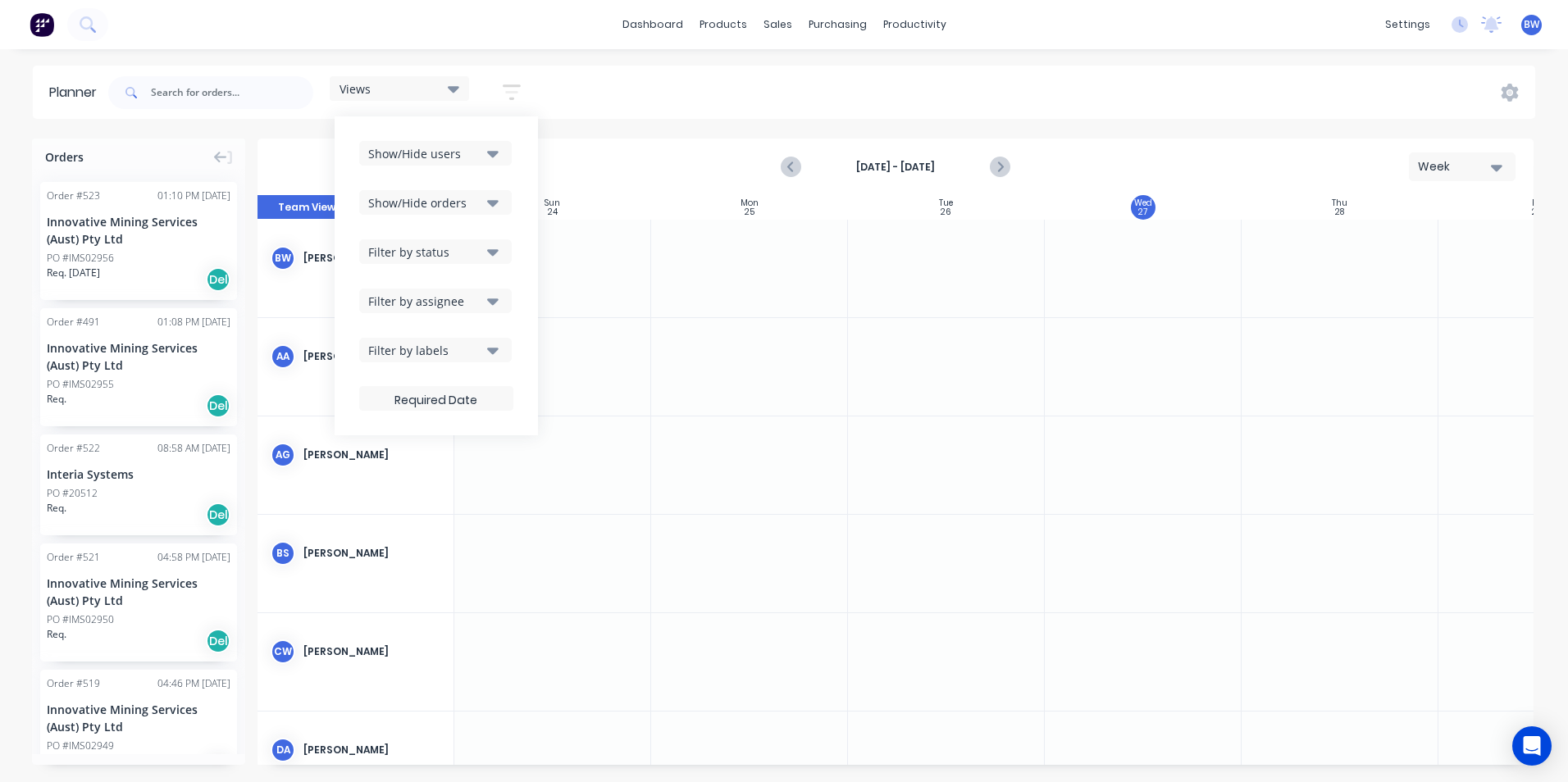
click at [509, 94] on icon "button" at bounding box center [512, 92] width 14 height 3
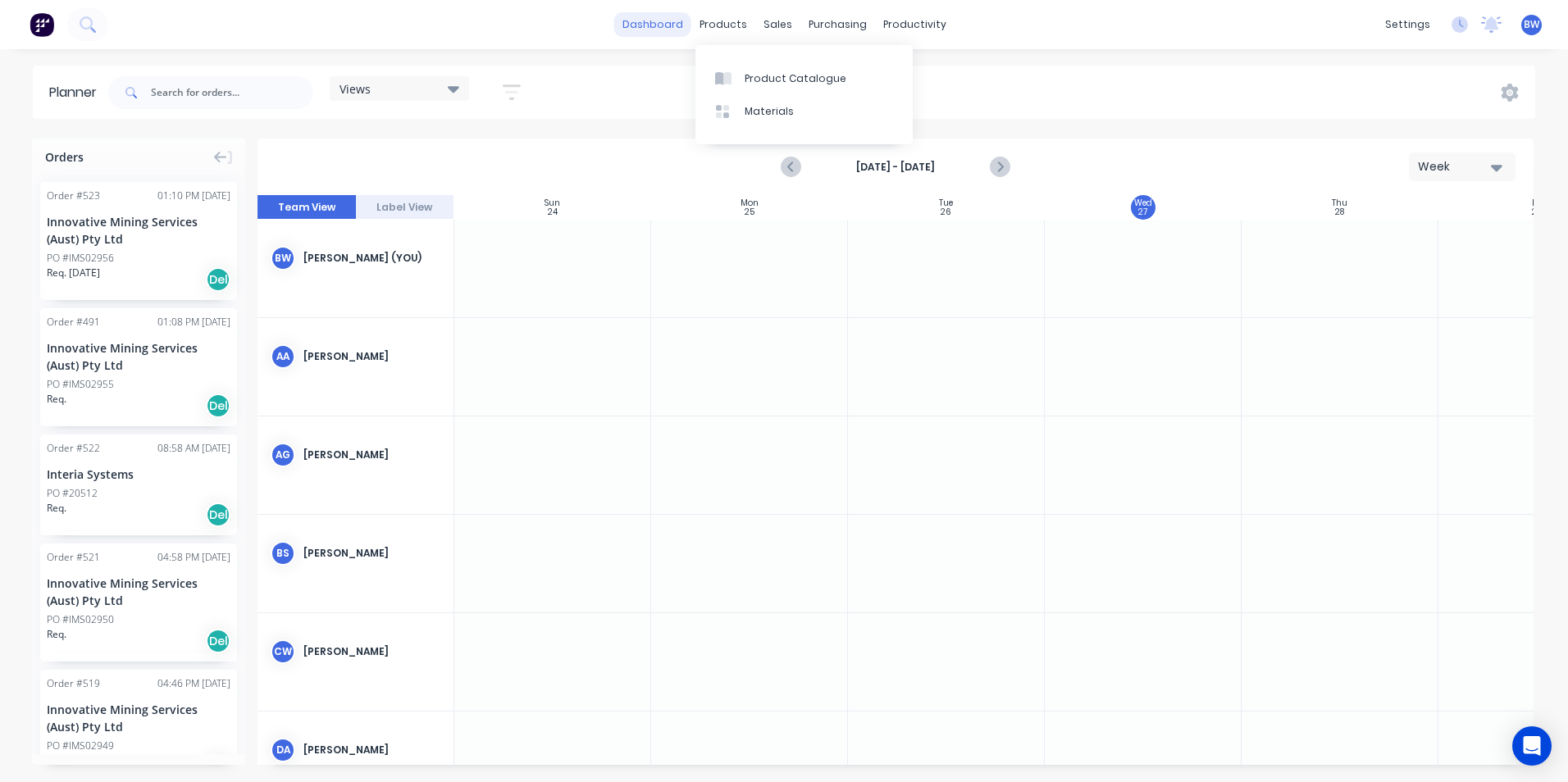
click at [652, 26] on link "dashboard" at bounding box center [653, 24] width 77 height 24
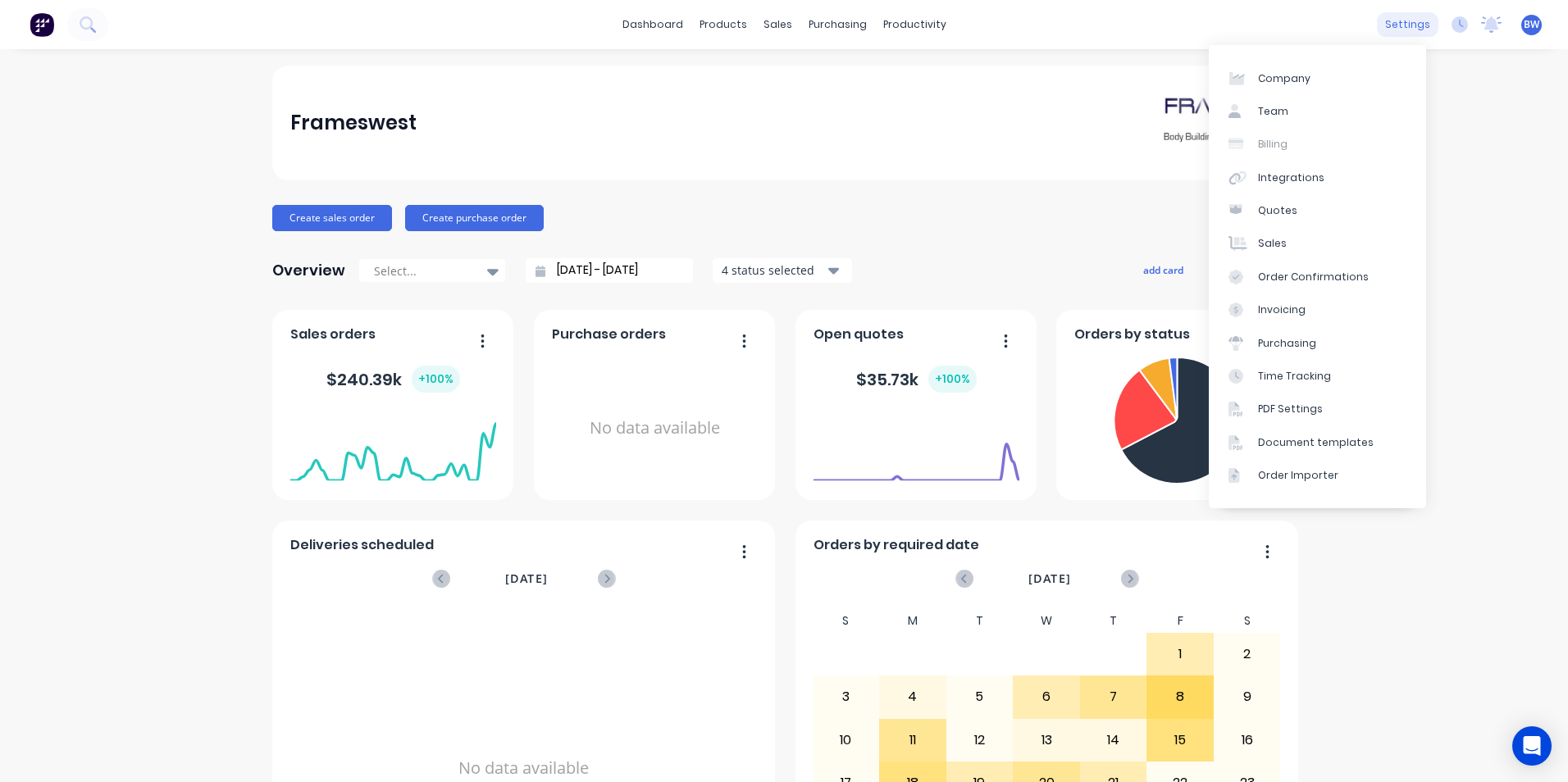
click at [1398, 28] on div "settings" at bounding box center [1408, 24] width 62 height 24
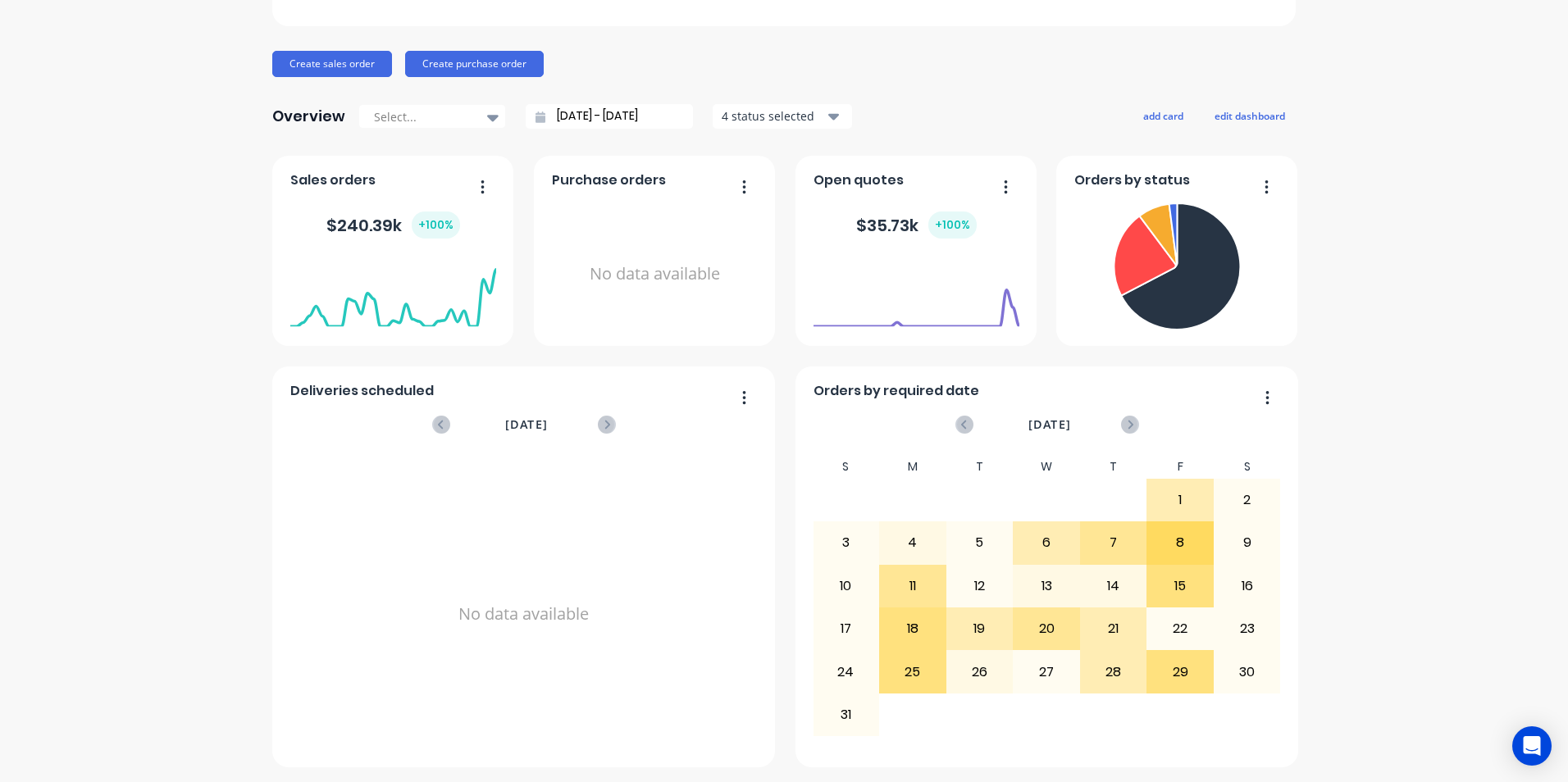
scroll to position [156, 0]
click at [1125, 426] on icon at bounding box center [1130, 422] width 18 height 18
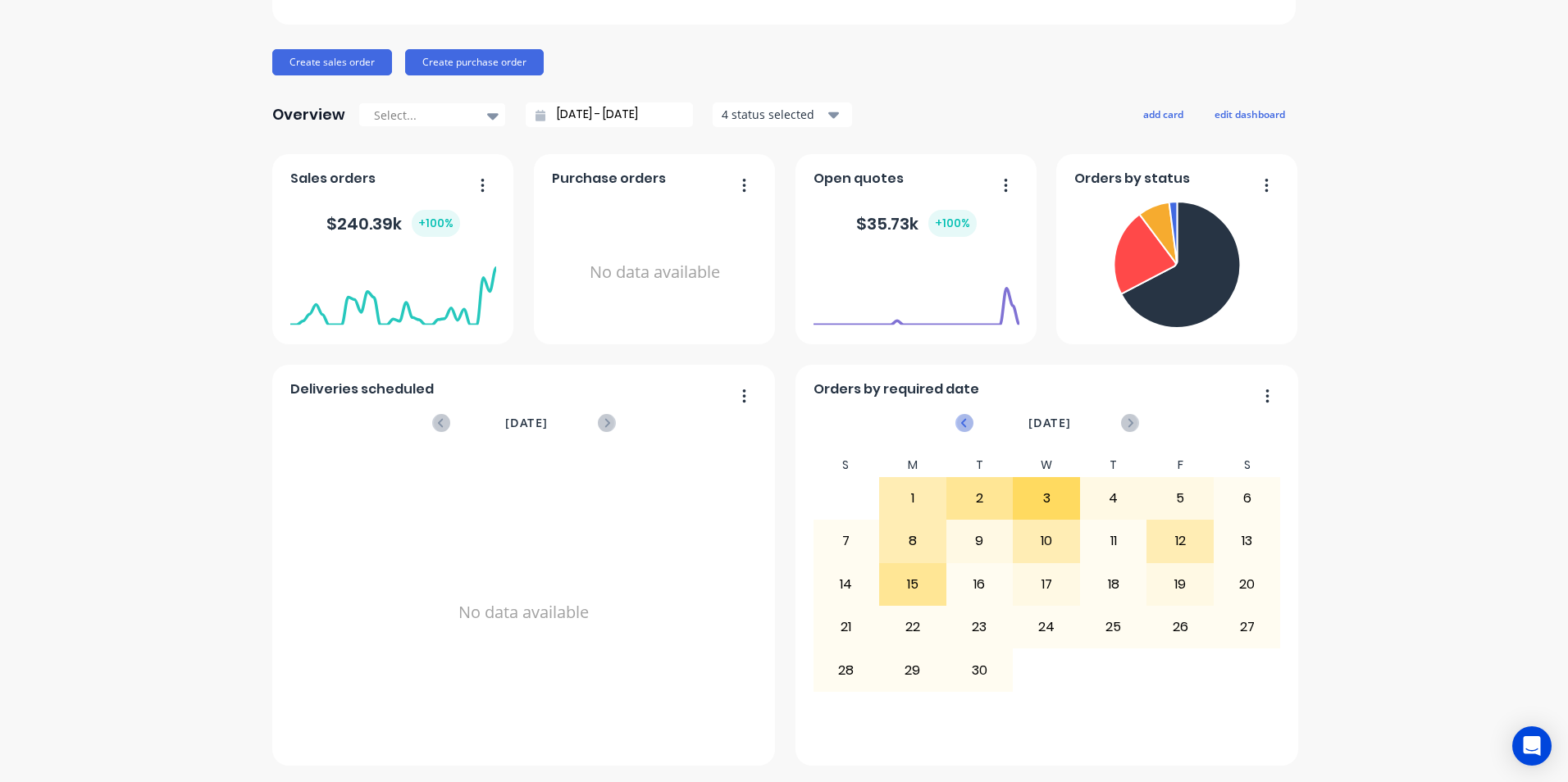
click at [957, 420] on icon at bounding box center [964, 422] width 18 height 18
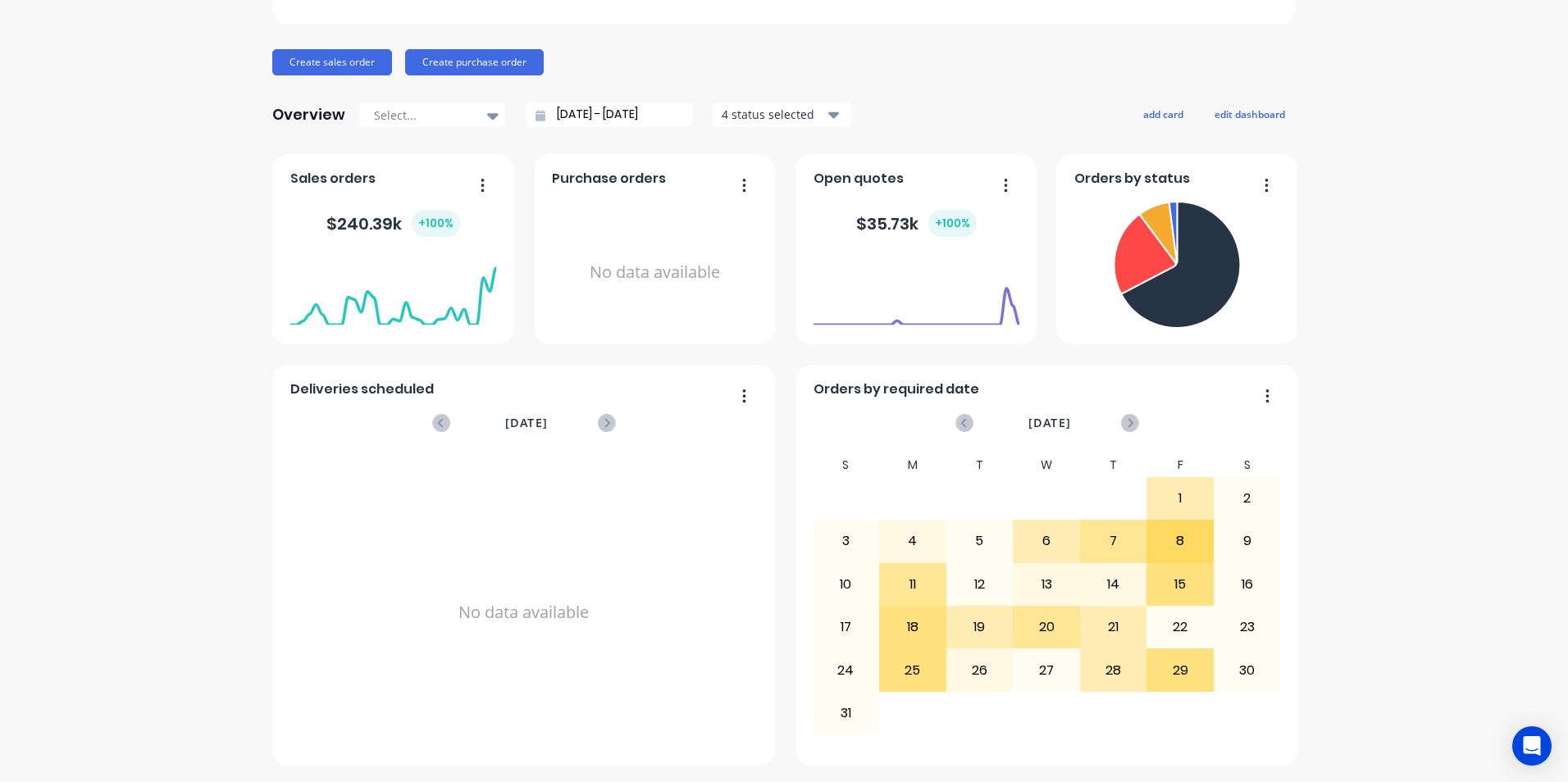
scroll to position [0, 0]
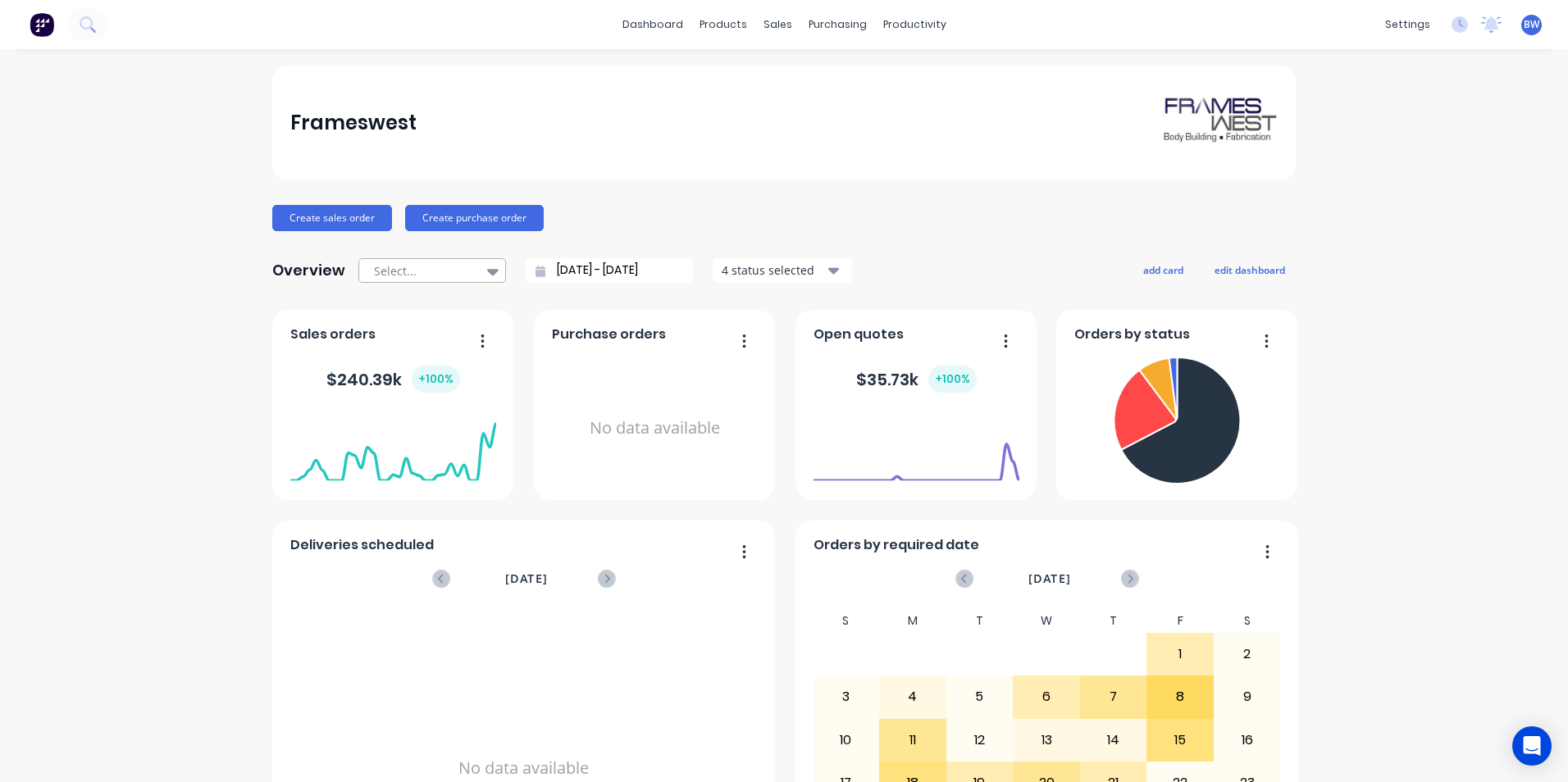
click at [450, 261] on div at bounding box center [423, 271] width 103 height 20
click at [435, 344] on div "Month to date" at bounding box center [432, 337] width 148 height 30
type input "[DATE] - [DATE]"
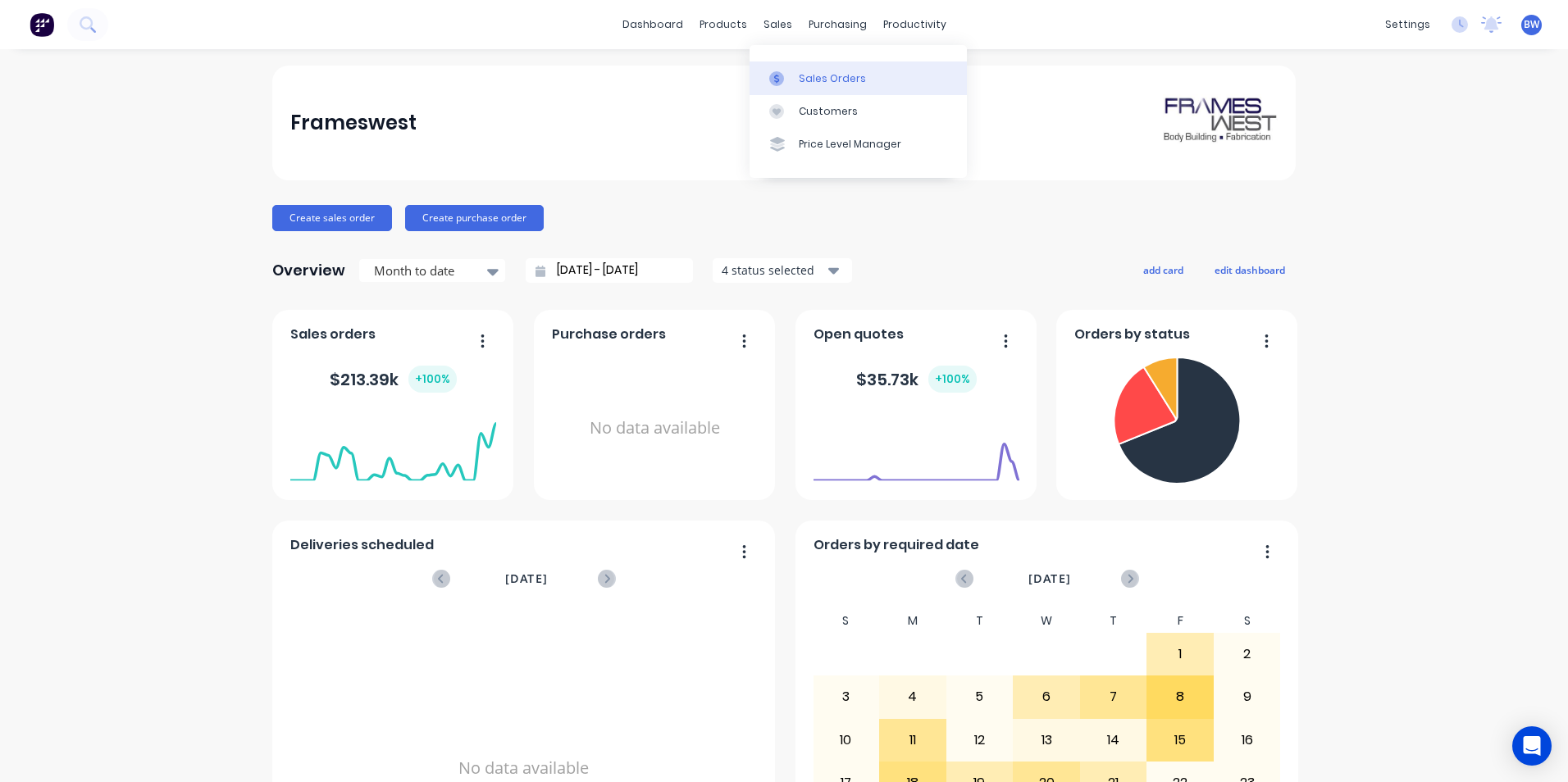
click at [780, 63] on link "Sales Orders" at bounding box center [857, 78] width 218 height 33
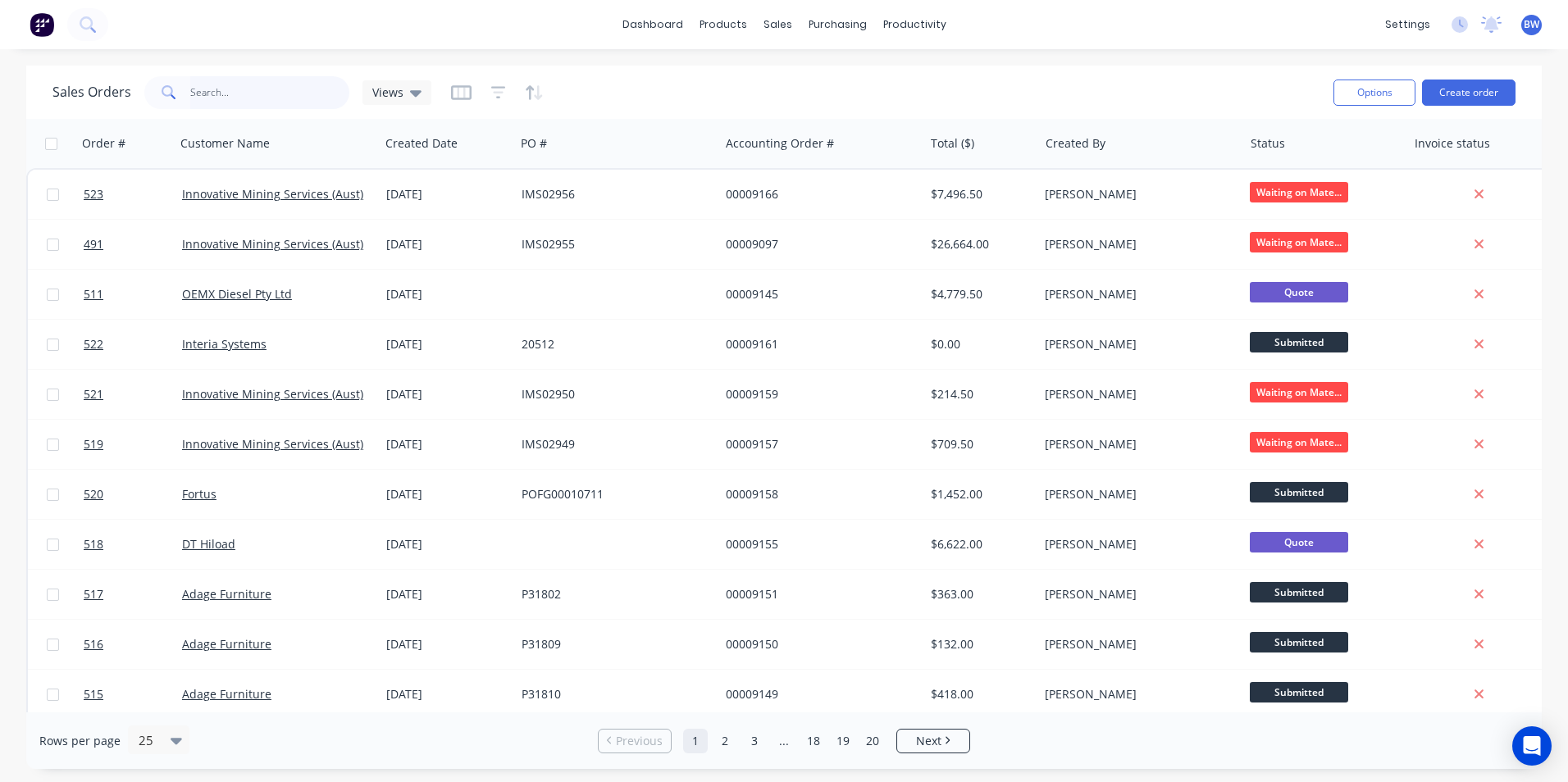
click at [243, 94] on input "text" at bounding box center [270, 93] width 160 height 33
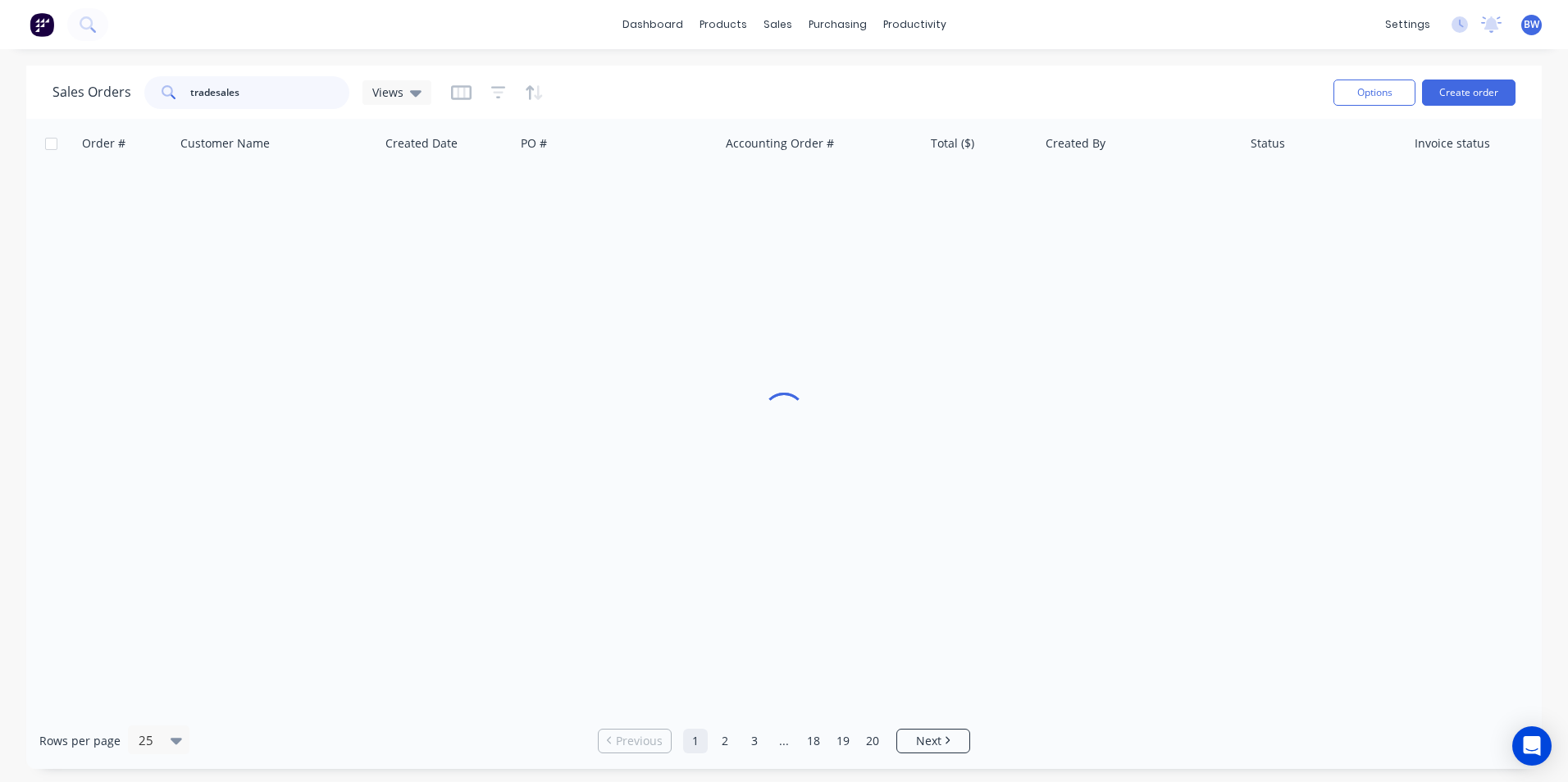
type input "tradesales"
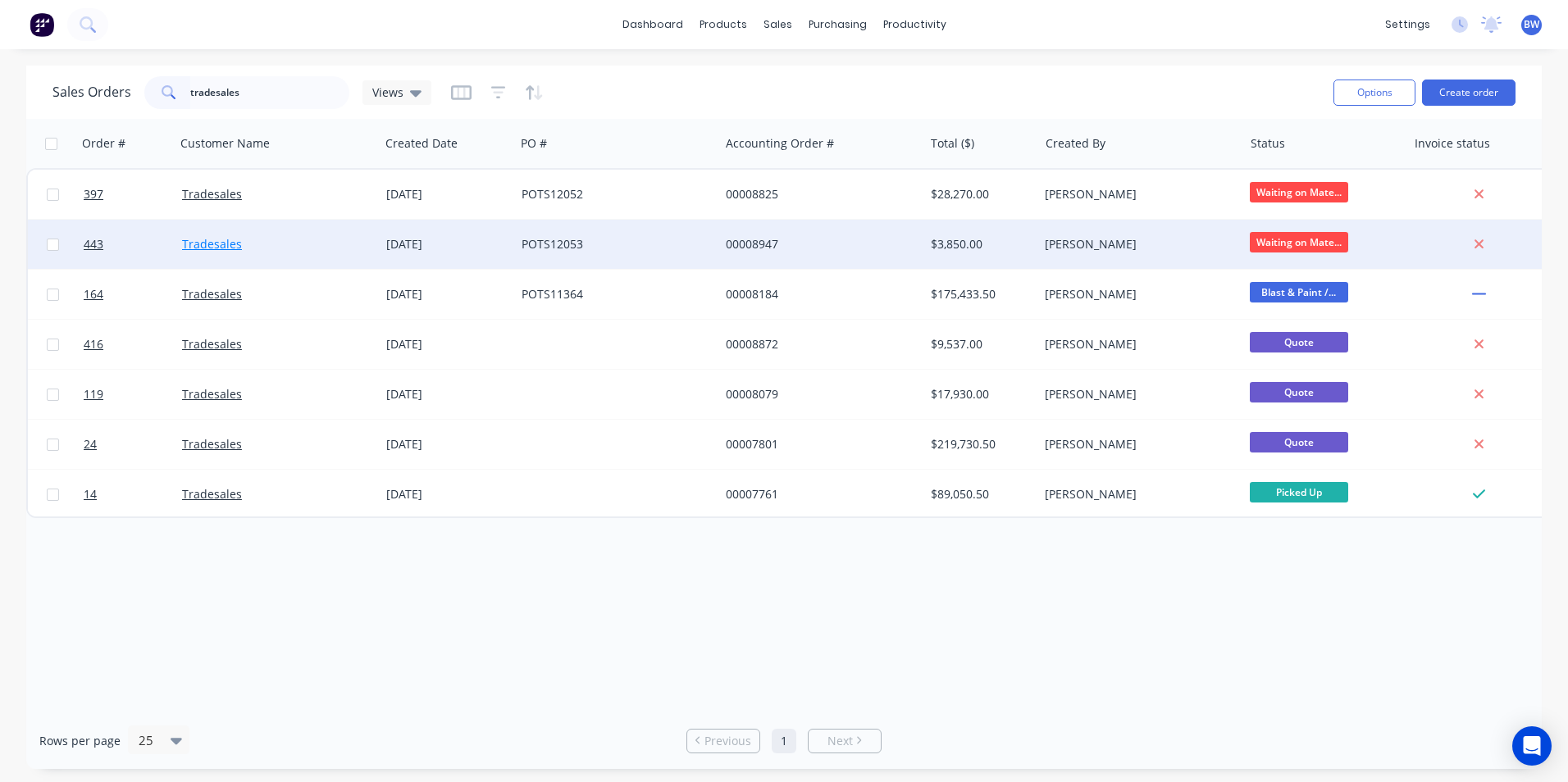
click at [209, 244] on link "Tradesales" at bounding box center [212, 244] width 60 height 15
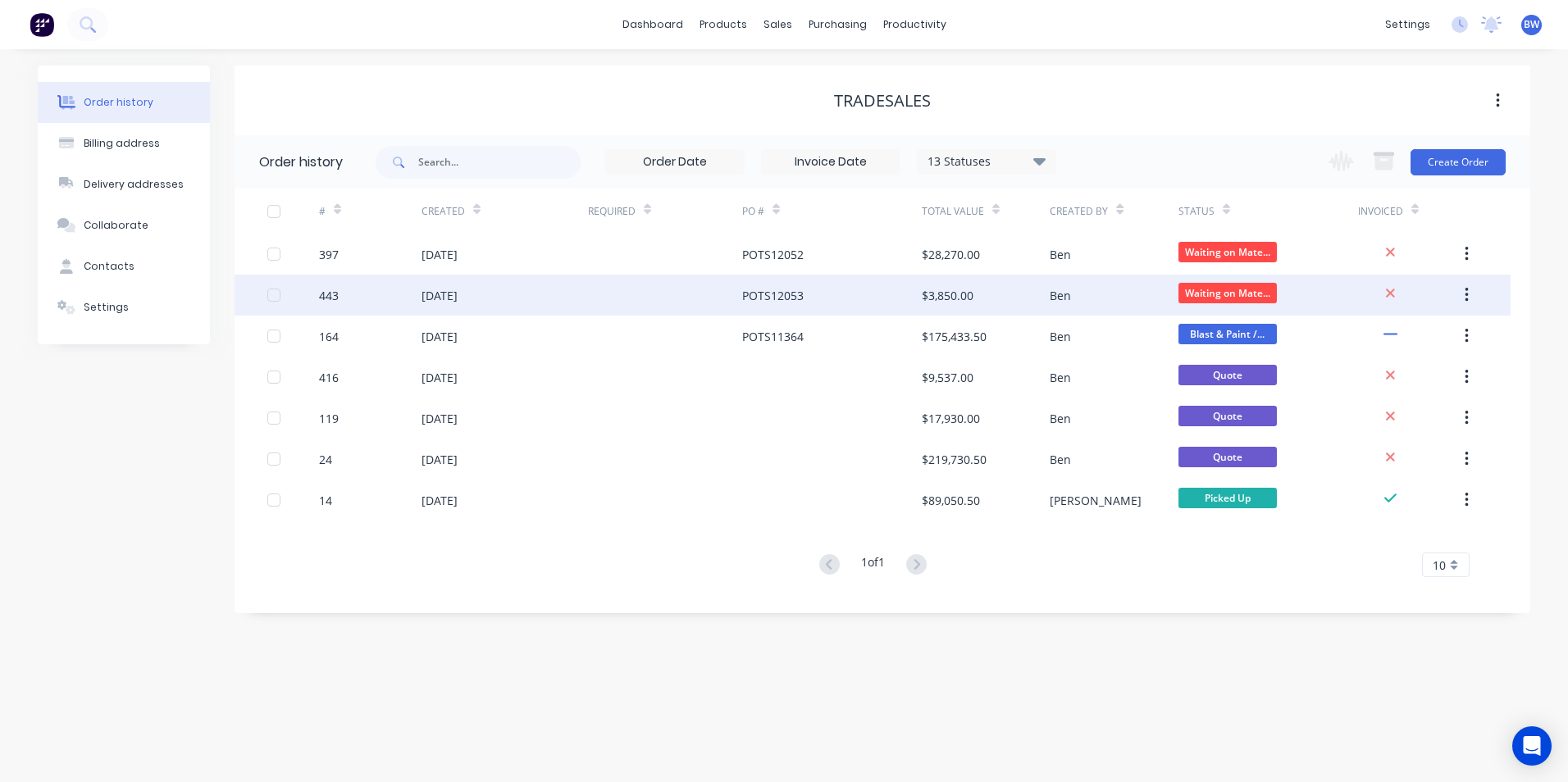
click at [830, 301] on div "POTS12053" at bounding box center [832, 295] width 180 height 41
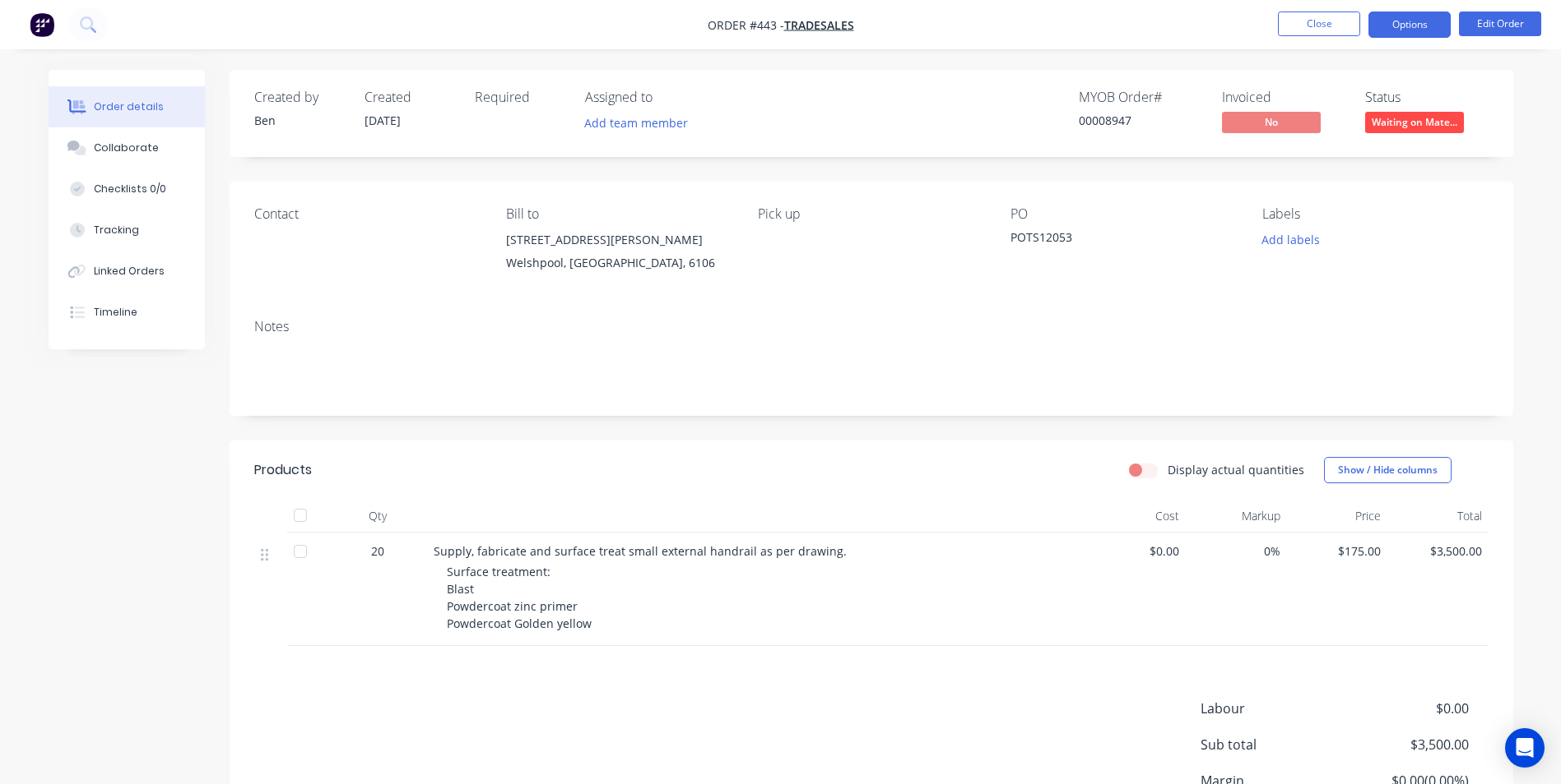
click at [1400, 29] on button "Options" at bounding box center [1409, 24] width 82 height 26
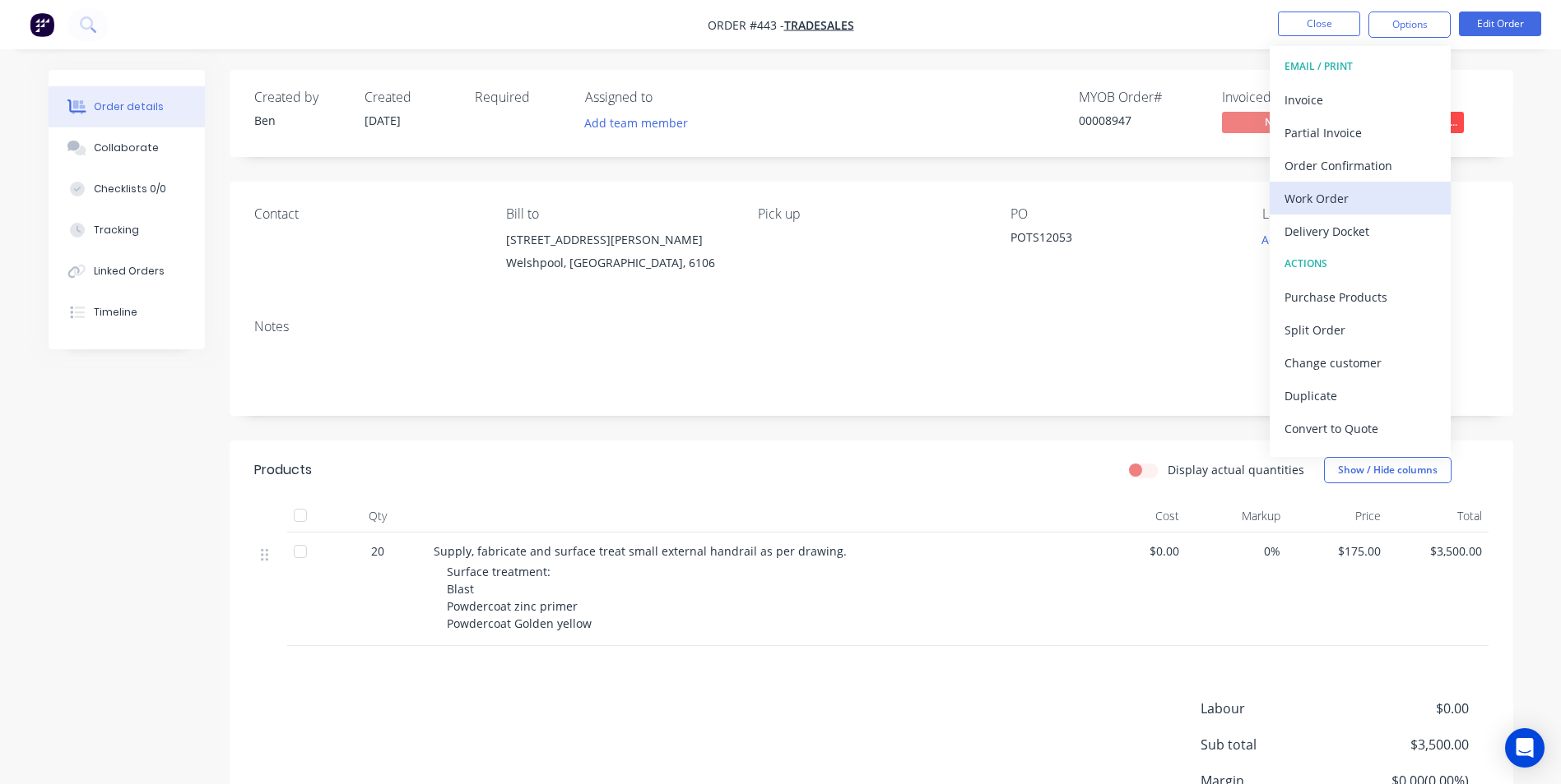
click at [1322, 189] on div "Work Order" at bounding box center [1359, 199] width 151 height 24
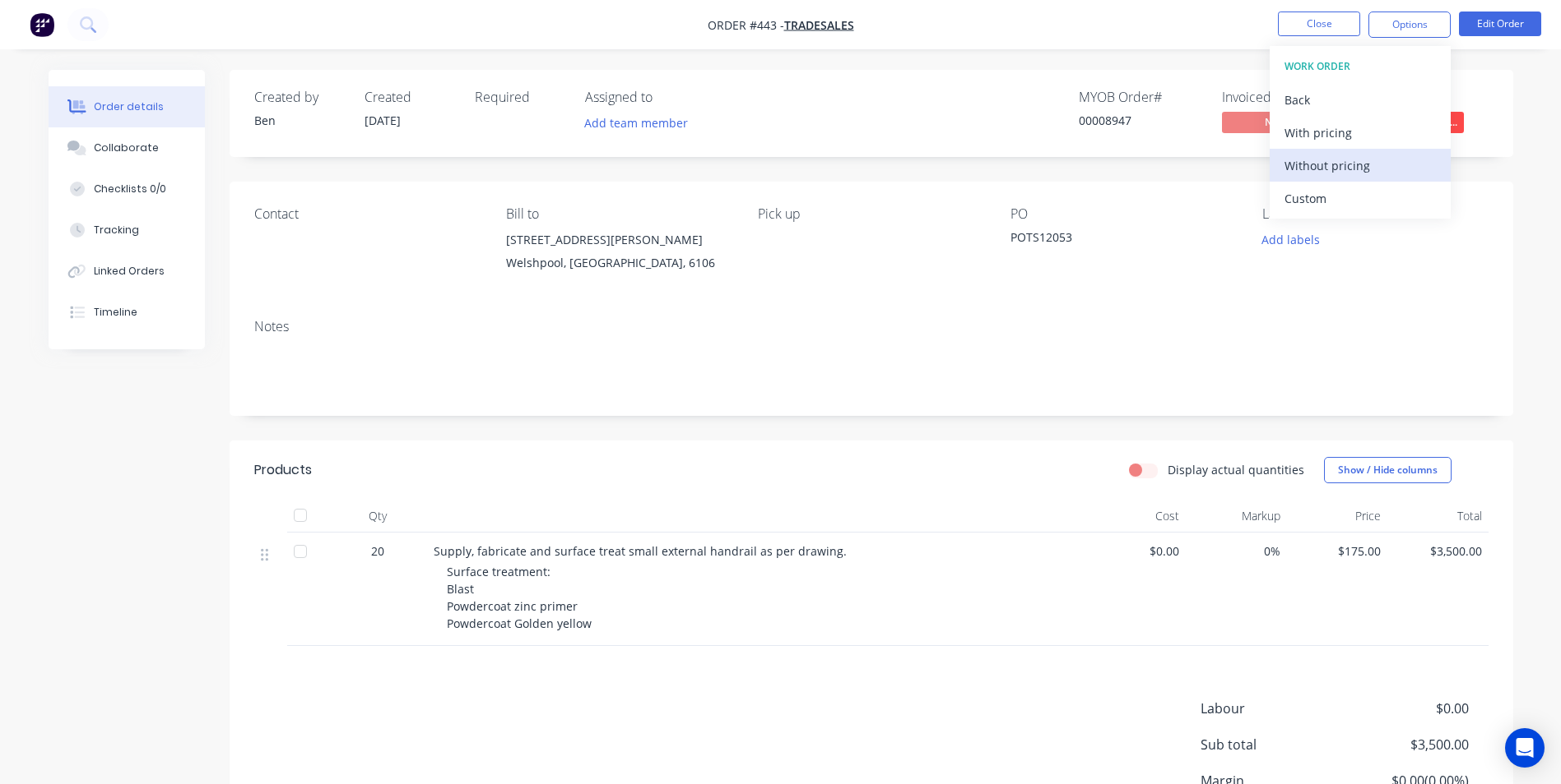
click at [1327, 175] on div "Without pricing" at bounding box center [1359, 166] width 151 height 24
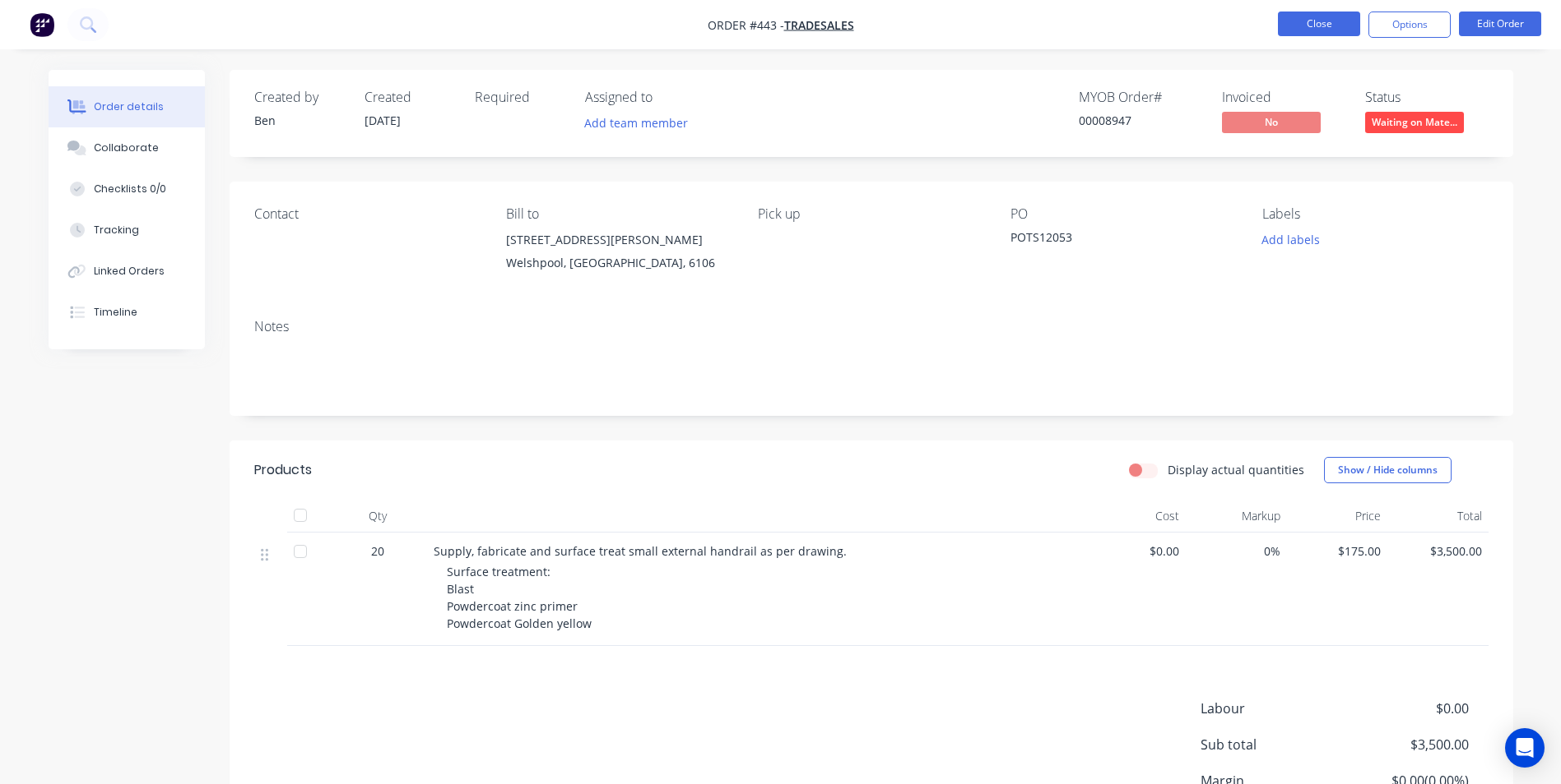
click at [1311, 16] on button "Close" at bounding box center [1319, 23] width 82 height 24
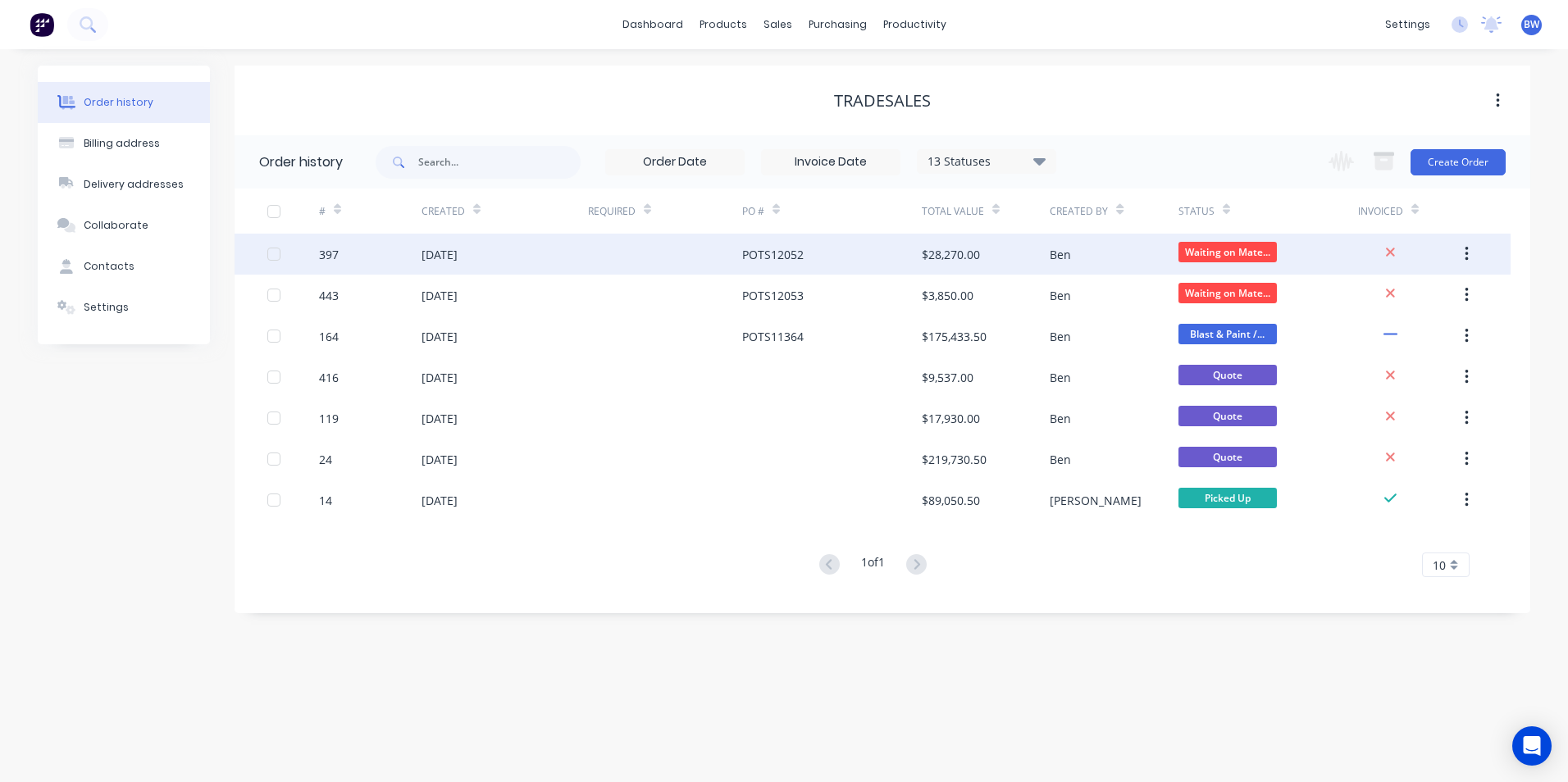
click at [824, 255] on div "POTS12052" at bounding box center [832, 254] width 180 height 41
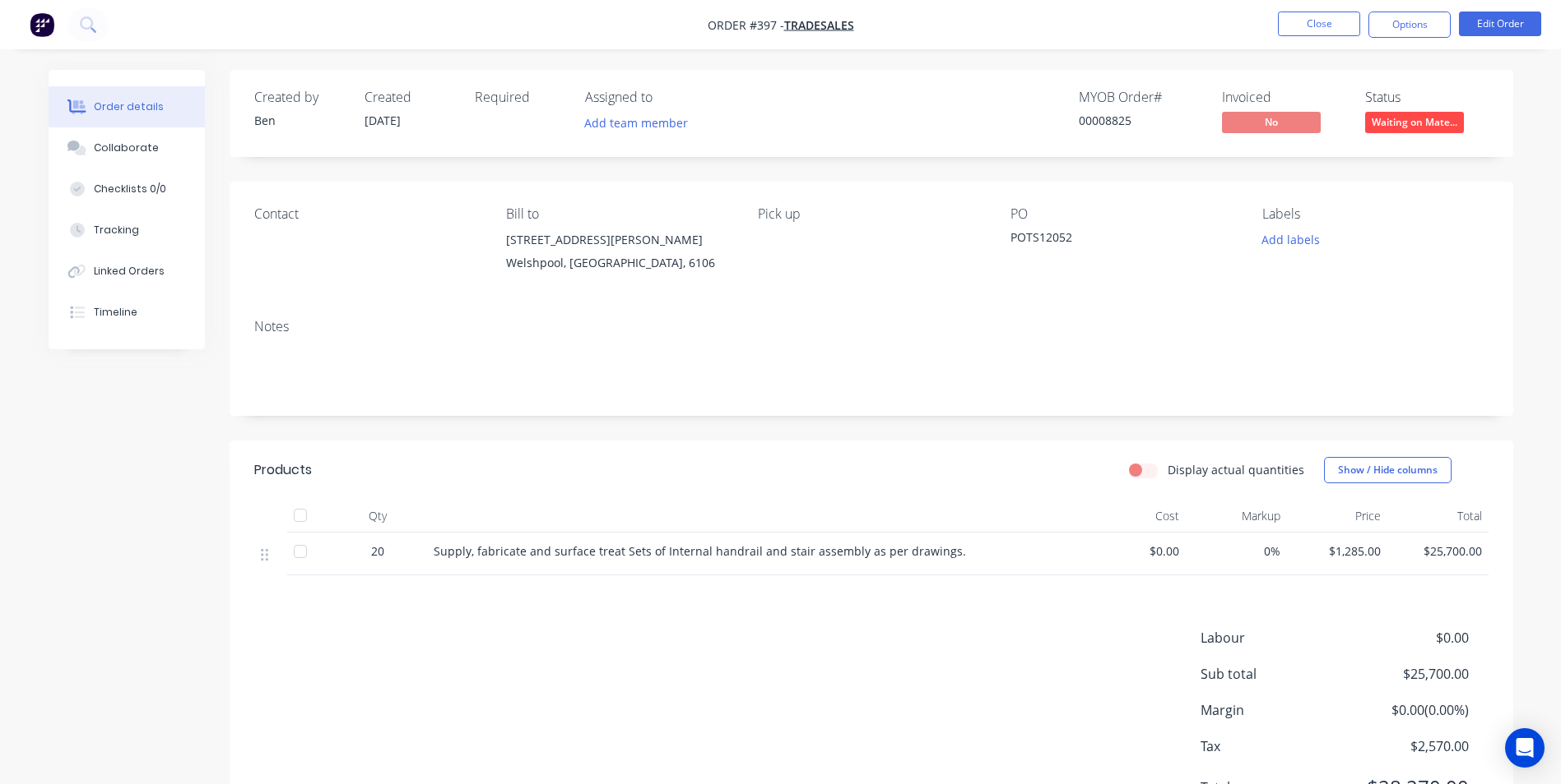
click at [1393, 8] on nav "Order #397 - Tradesales Close Options Edit Order" at bounding box center [780, 24] width 1561 height 49
click at [1393, 13] on button "Options" at bounding box center [1409, 24] width 82 height 26
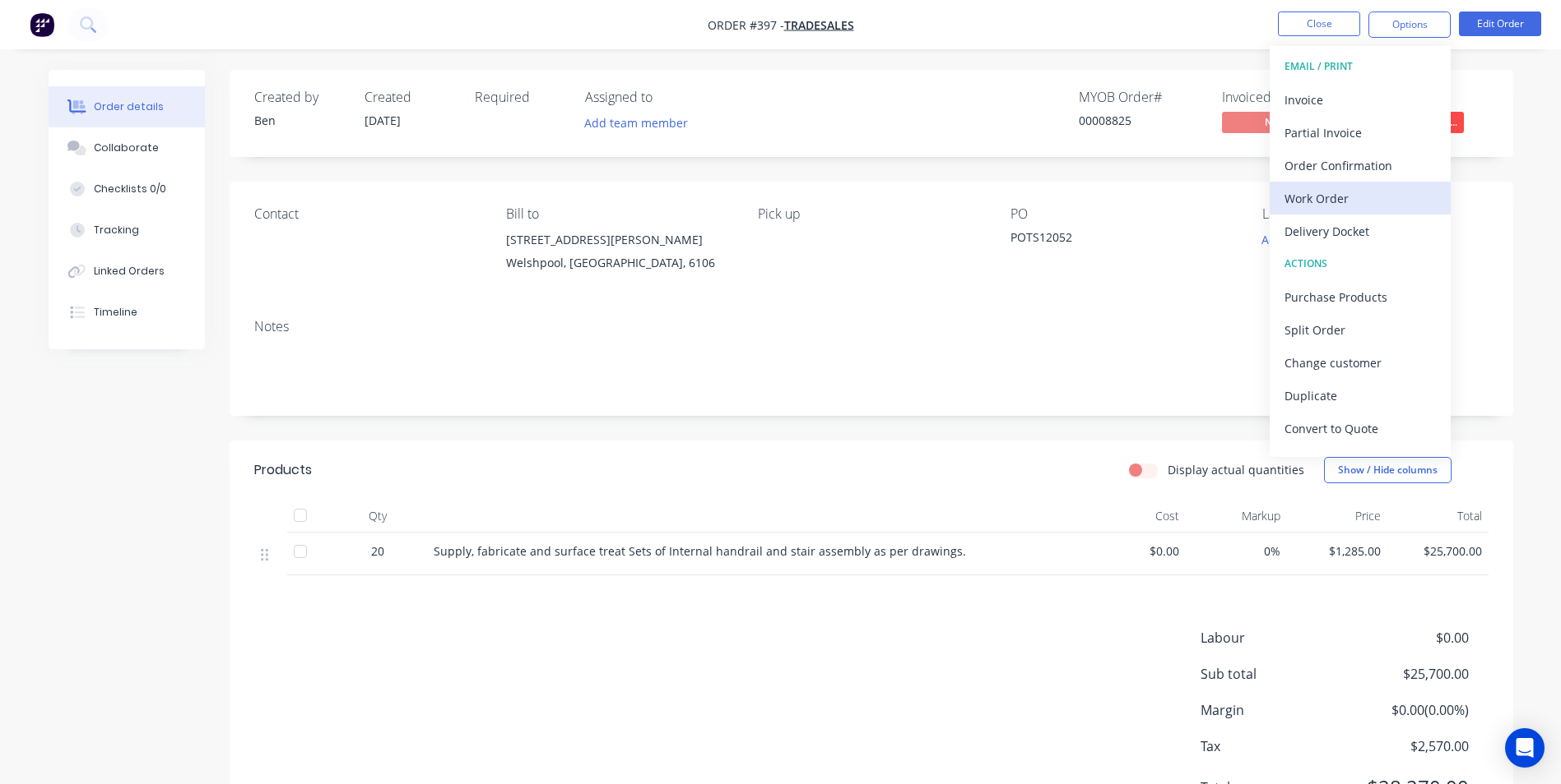
click at [1314, 188] on div "Work Order" at bounding box center [1359, 199] width 151 height 24
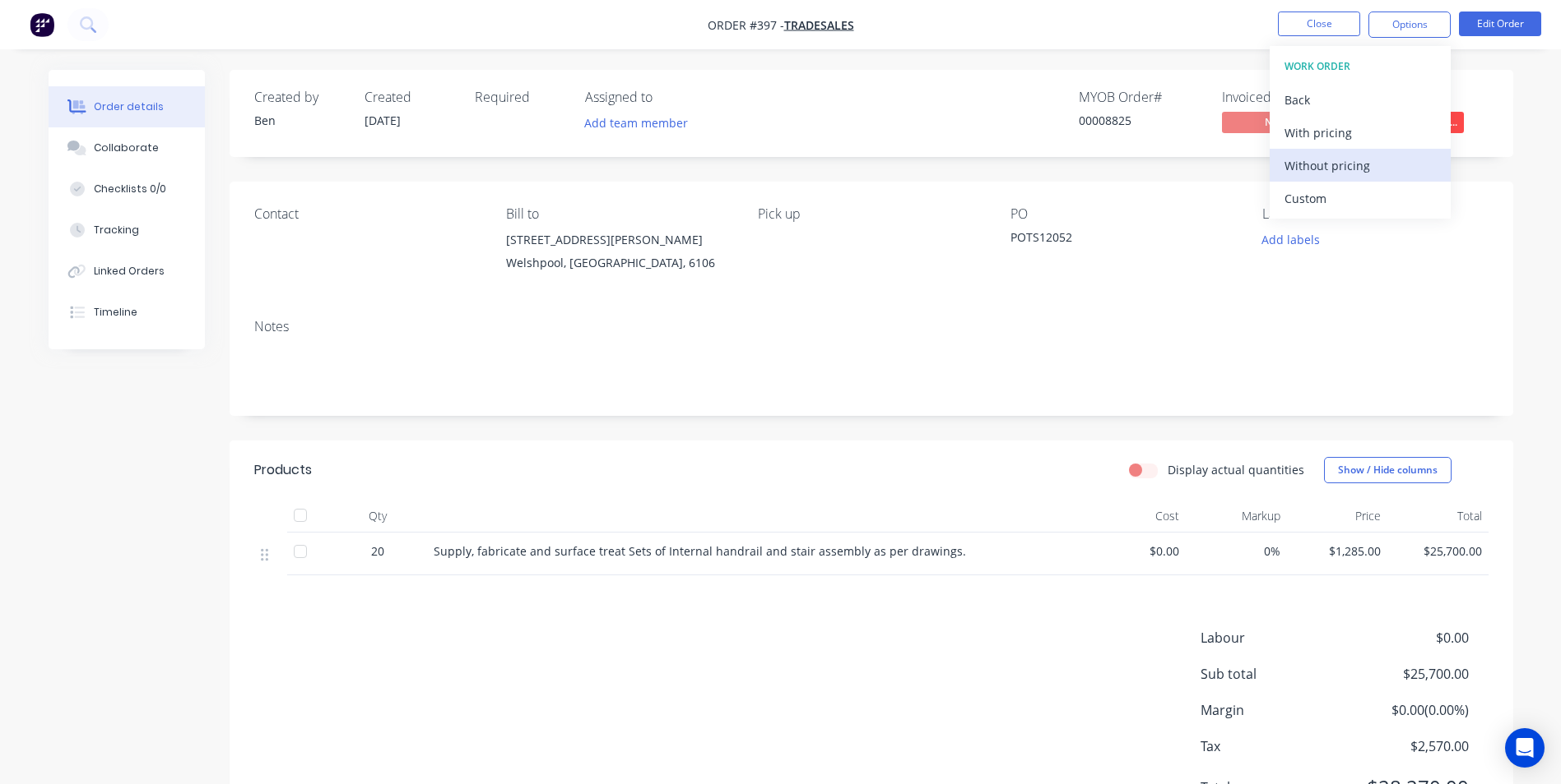
click at [1322, 149] on button "Without pricing" at bounding box center [1359, 166] width 181 height 33
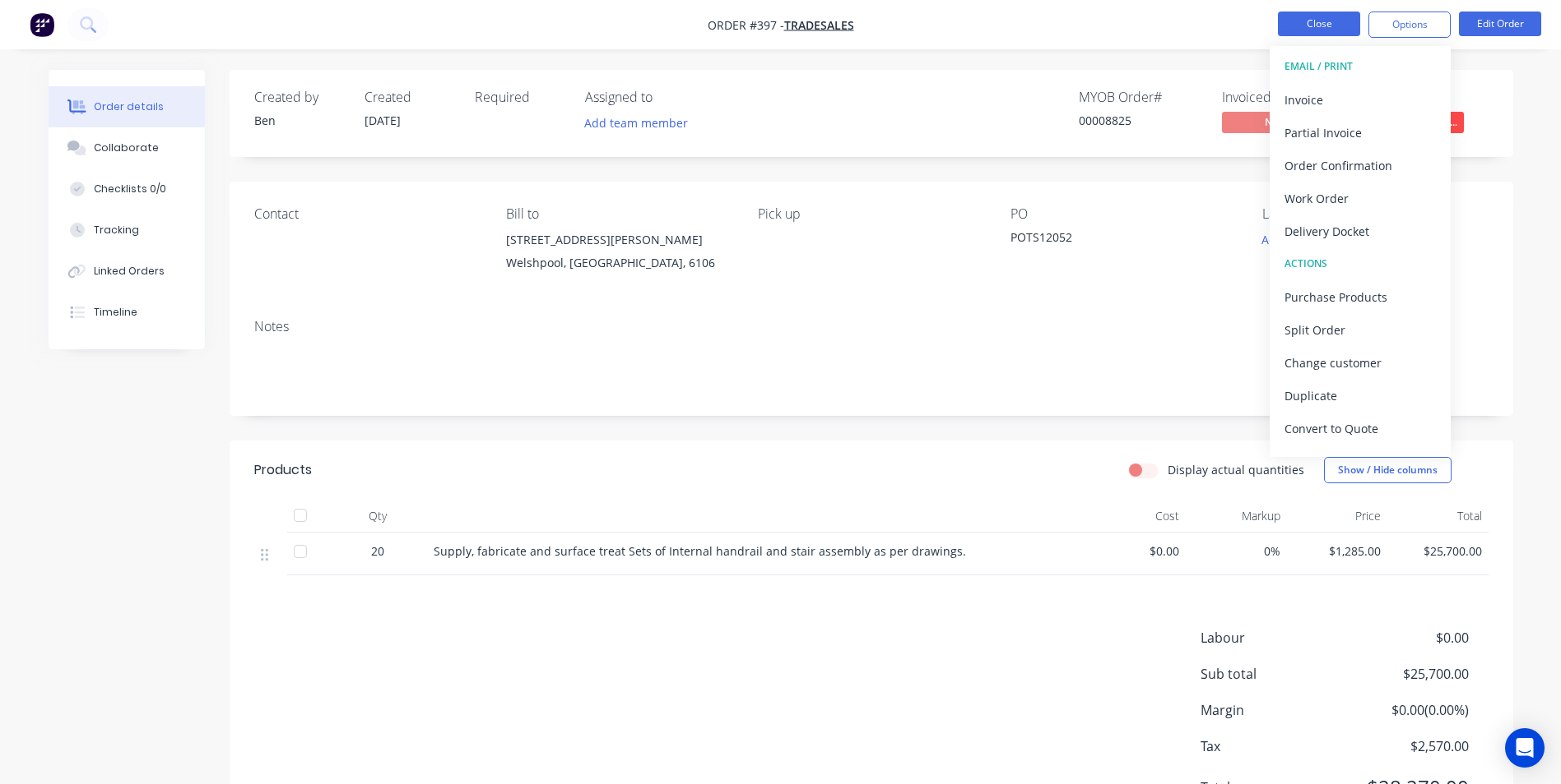
click at [1322, 24] on button "Close" at bounding box center [1319, 23] width 82 height 24
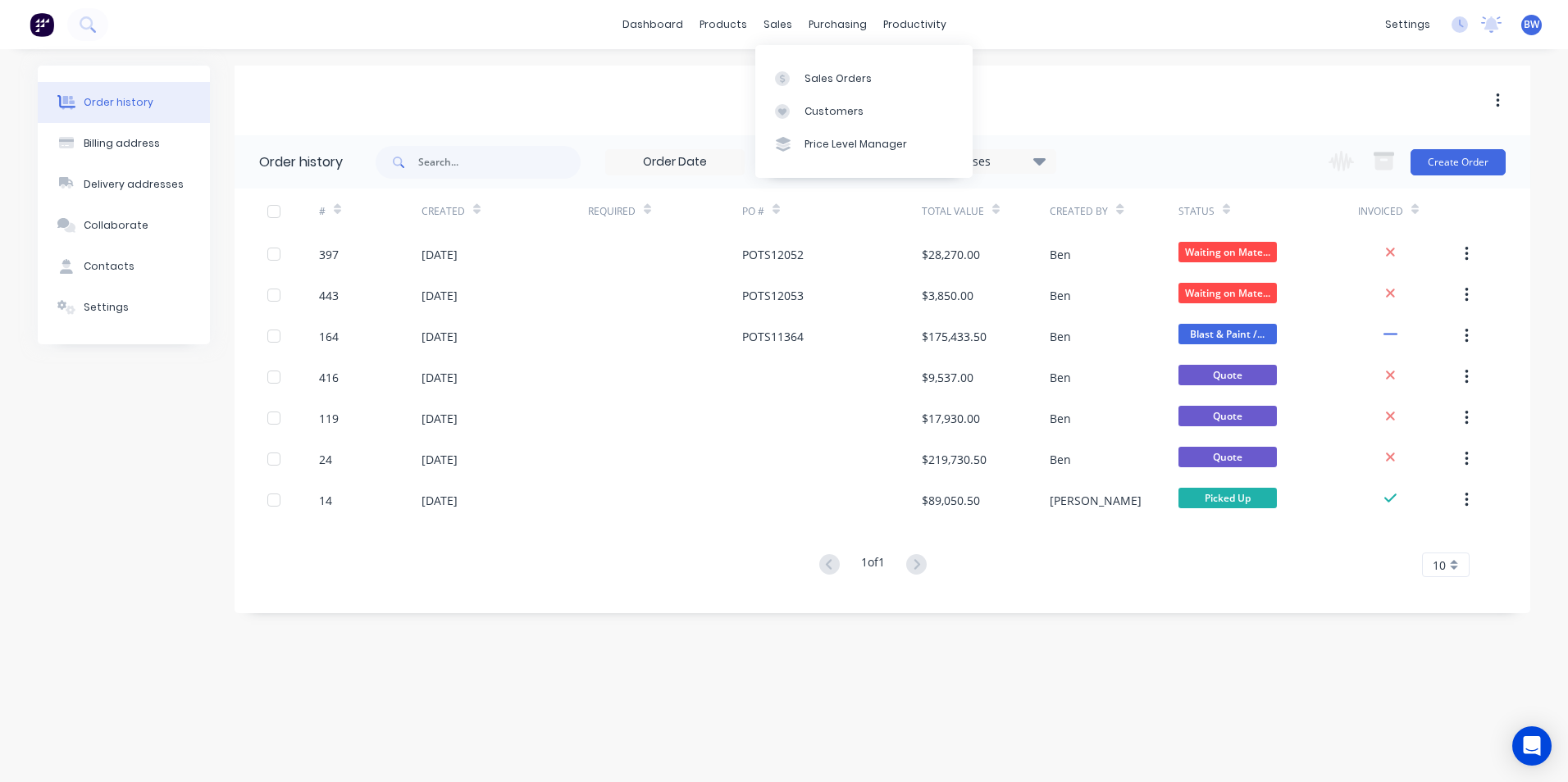
click at [706, 61] on div "Order history Billing address Delivery addresses Collaborate Contacts Settings …" at bounding box center [784, 416] width 1568 height 734
click at [1529, 23] on span "BW" at bounding box center [1531, 24] width 15 height 14
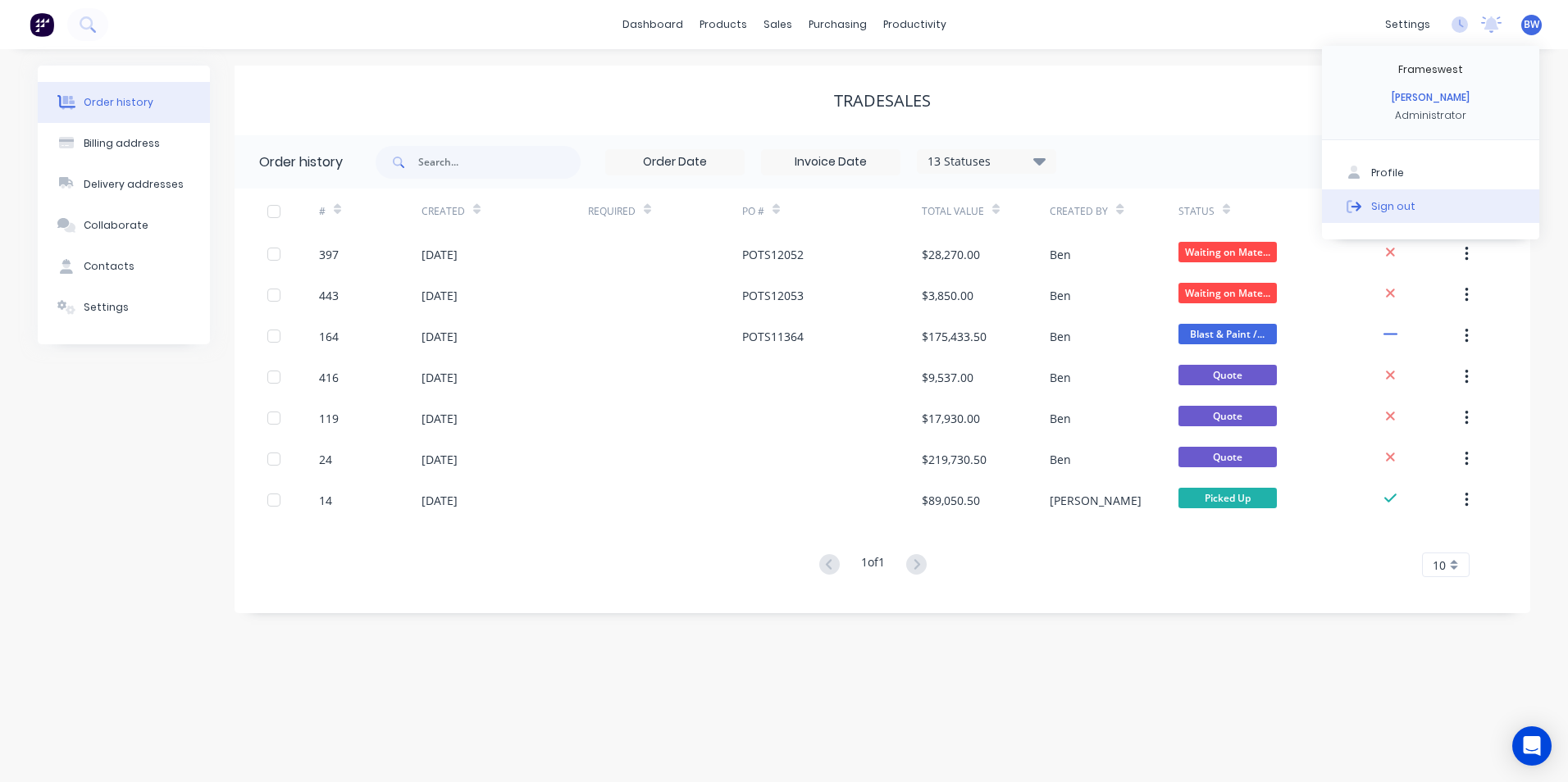
click at [1404, 201] on div "Sign out" at bounding box center [1394, 205] width 44 height 14
